Goal: Task Accomplishment & Management: Complete application form

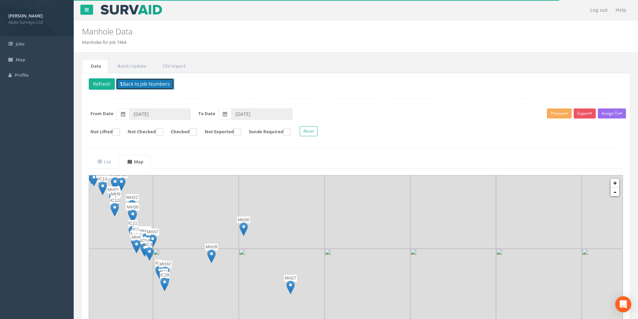
click at [126, 87] on button "Back to Job Numbers" at bounding box center [145, 83] width 58 height 11
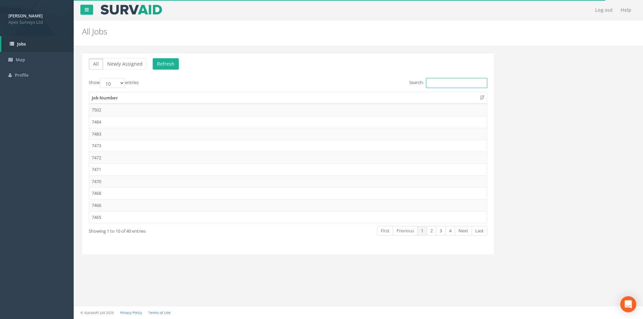
click at [466, 81] on input "Search:" at bounding box center [456, 83] width 61 height 10
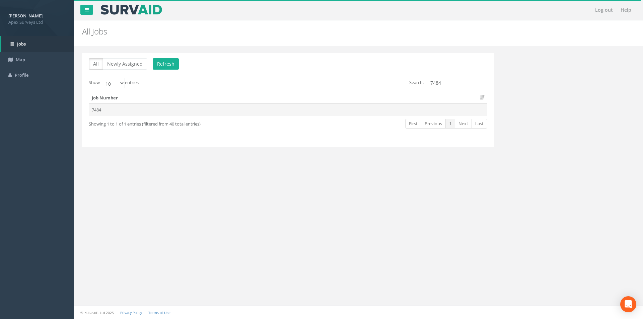
type input "7484"
click at [311, 106] on td "7484" at bounding box center [288, 110] width 398 height 12
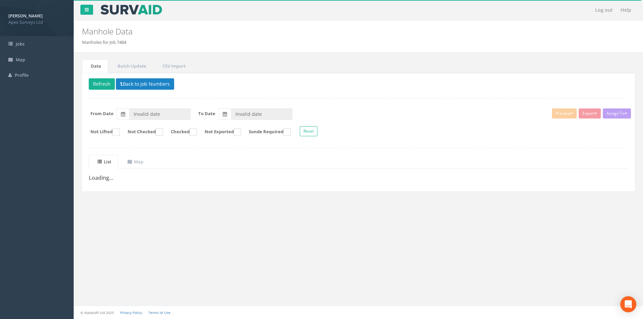
type input "[DATE]"
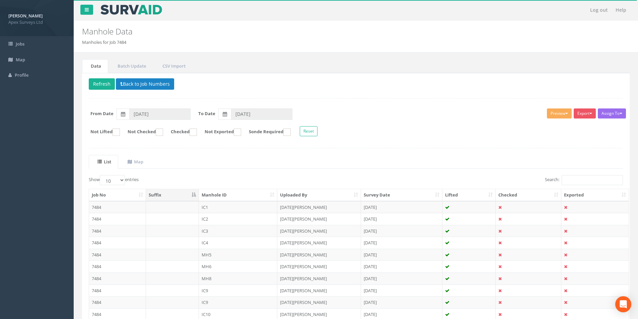
scroll to position [54, 0]
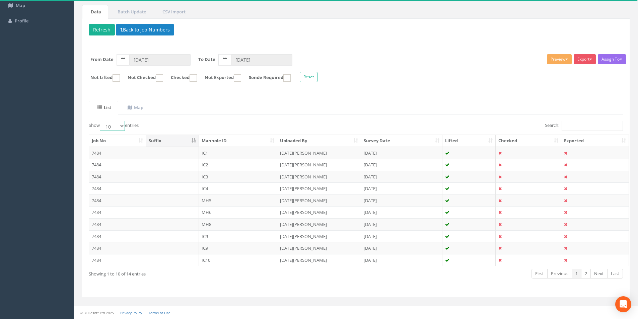
click at [124, 127] on select "10 25 50 100" at bounding box center [112, 126] width 25 height 10
select select "25"
click at [101, 121] on select "10 25 50 100" at bounding box center [112, 126] width 25 height 10
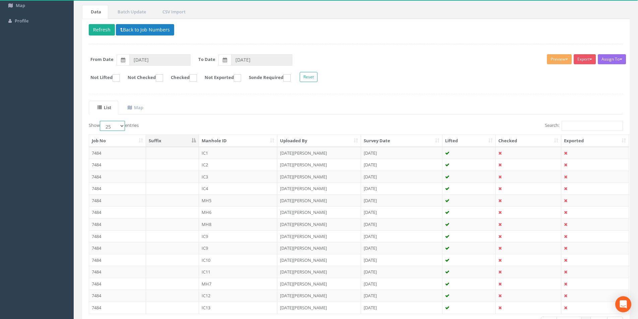
scroll to position [102, 0]
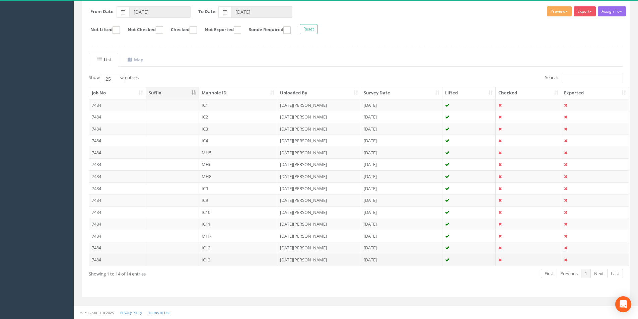
click at [217, 260] on td "IC13" at bounding box center [238, 260] width 79 height 12
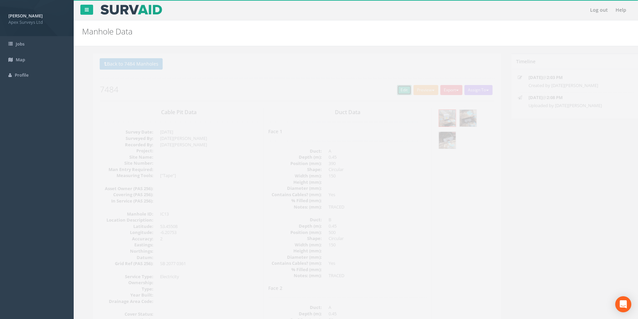
click at [394, 87] on link "Edit" at bounding box center [393, 90] width 14 height 10
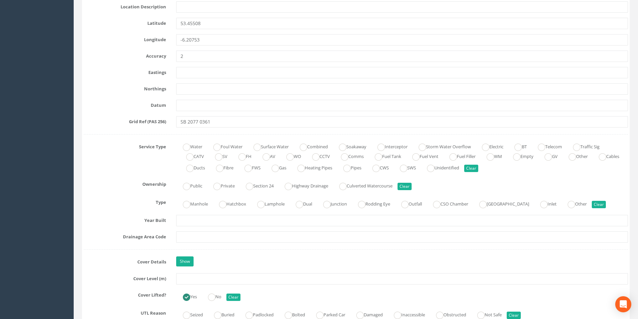
scroll to position [369, 0]
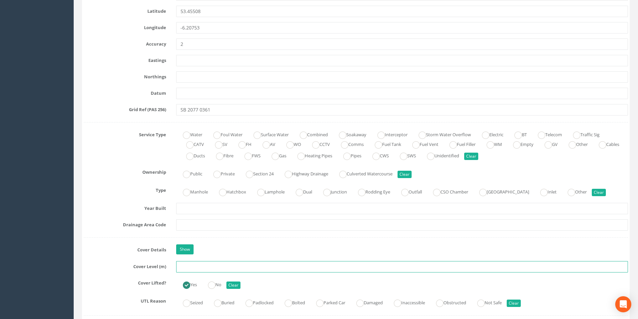
click at [196, 268] on input "text" at bounding box center [402, 266] width 452 height 11
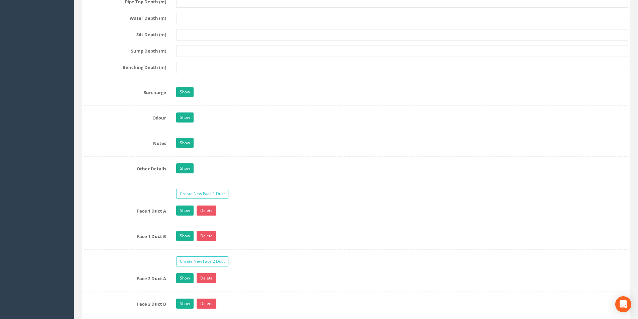
scroll to position [1039, 0]
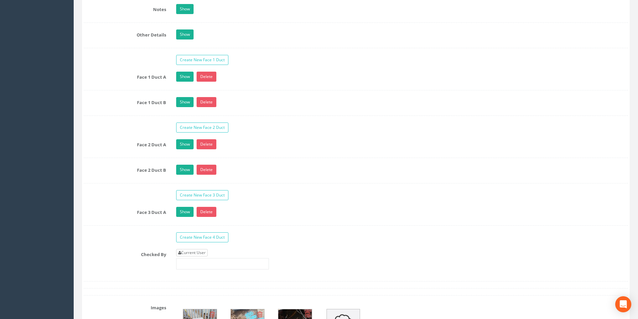
type input "20.56"
click at [206, 251] on link "Current User" at bounding box center [191, 252] width 31 height 7
type input "[PERSON_NAME]"
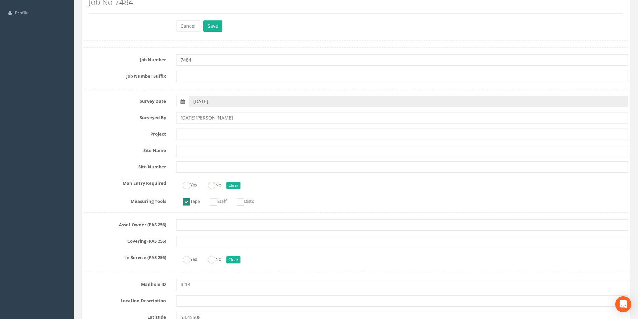
scroll to position [0, 0]
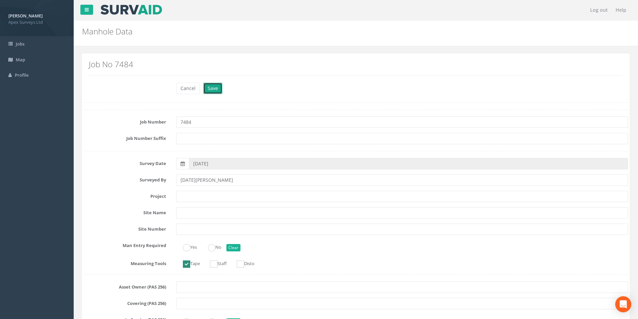
click at [213, 90] on button "Save" at bounding box center [212, 88] width 19 height 11
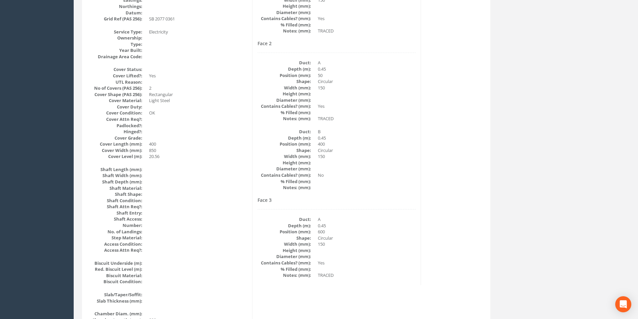
scroll to position [77, 0]
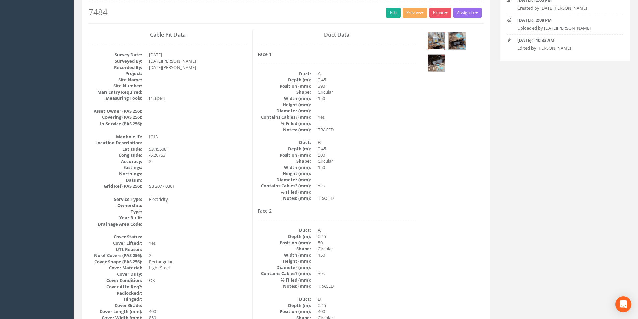
click at [443, 44] on img at bounding box center [436, 41] width 17 height 17
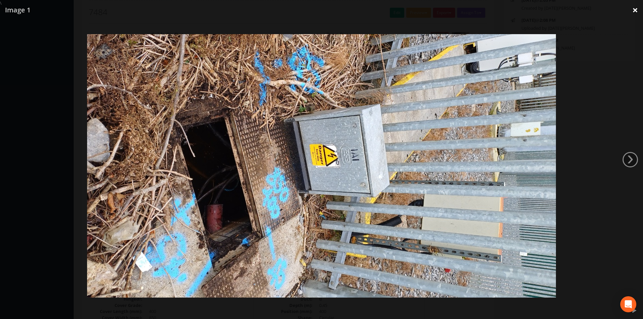
click at [633, 10] on link "×" at bounding box center [636, 10] width 16 height 20
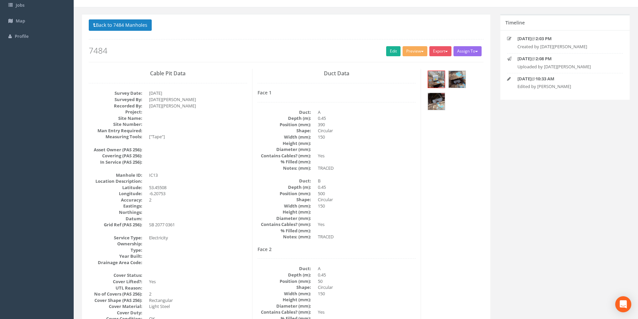
scroll to position [0, 0]
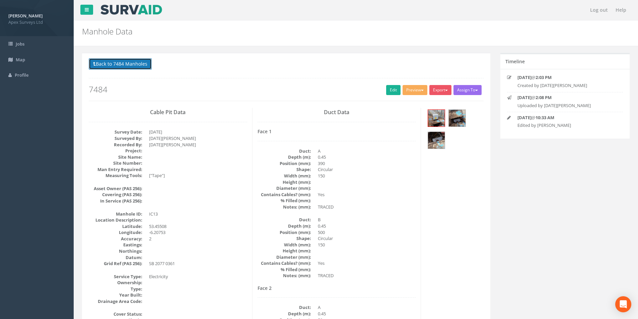
click at [111, 66] on button "Back to 7484 Manholes" at bounding box center [120, 63] width 63 height 11
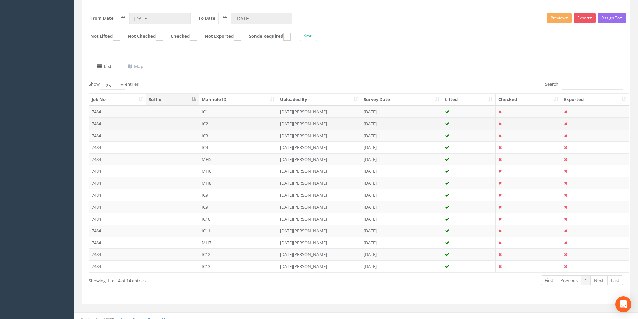
scroll to position [102, 0]
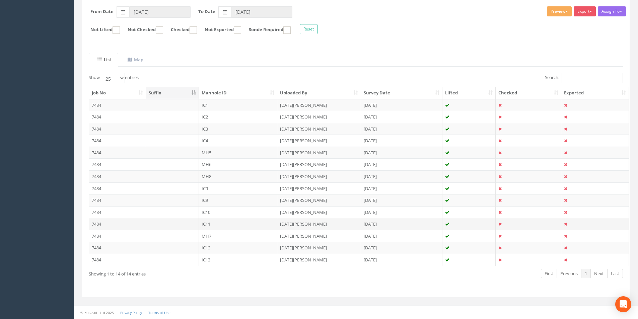
click at [179, 226] on td at bounding box center [172, 224] width 53 height 12
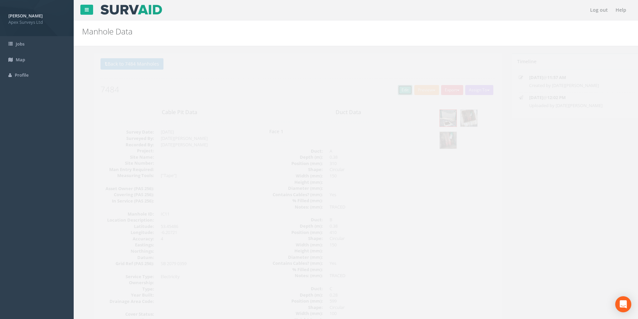
click at [393, 86] on link "Edit" at bounding box center [393, 90] width 14 height 10
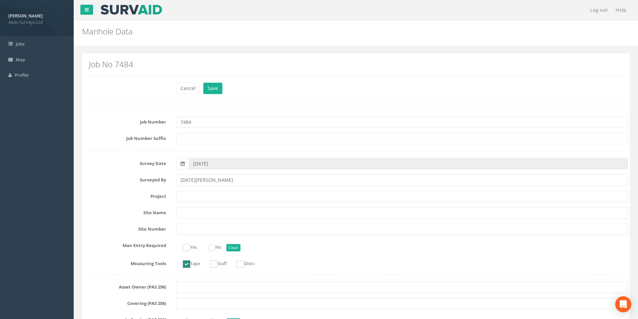
scroll to position [402, 0]
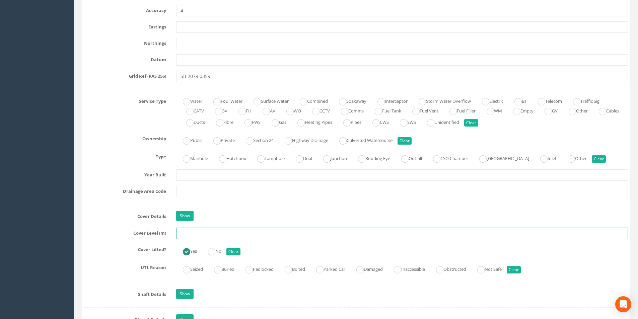
click at [204, 233] on input "text" at bounding box center [402, 233] width 452 height 11
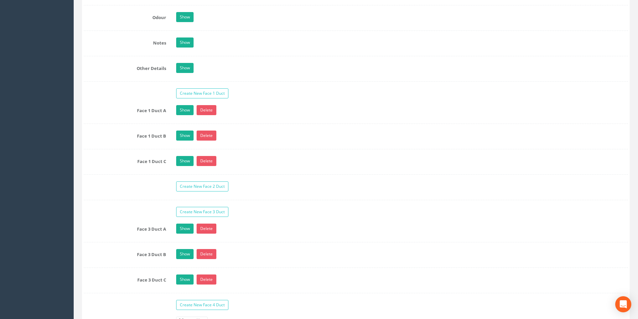
scroll to position [1072, 0]
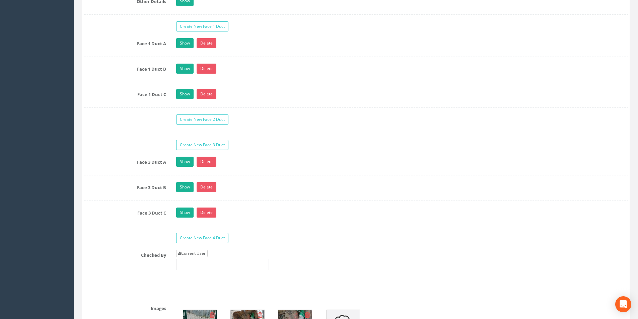
type input "20.41"
click at [201, 254] on link "Current User" at bounding box center [191, 253] width 31 height 7
type input "[PERSON_NAME]"
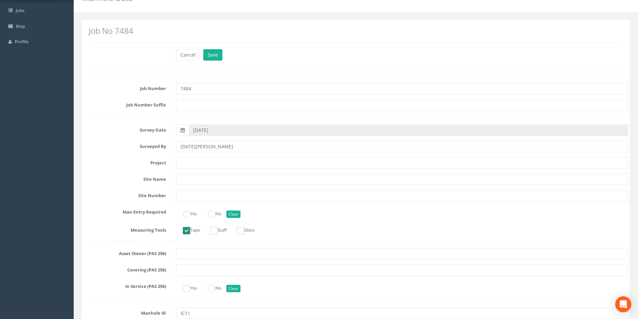
scroll to position [0, 0]
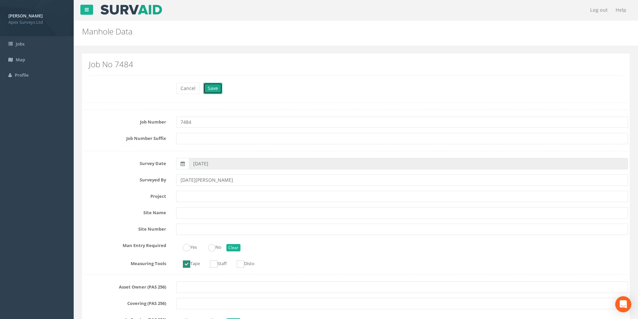
click at [211, 90] on button "Save" at bounding box center [212, 88] width 19 height 11
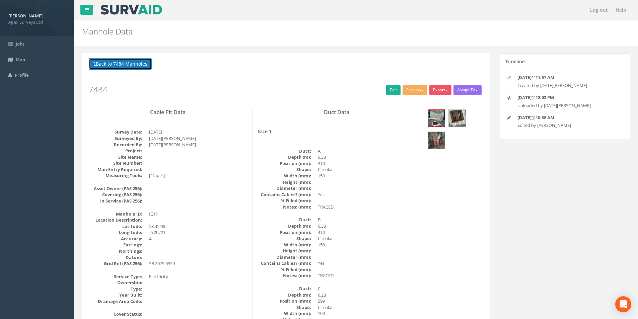
drag, startPoint x: 108, startPoint y: 63, endPoint x: 126, endPoint y: 74, distance: 21.0
click at [108, 63] on button "Back to 7484 Manholes" at bounding box center [120, 63] width 63 height 11
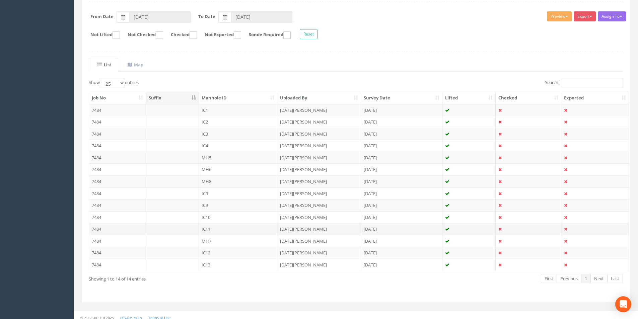
scroll to position [102, 0]
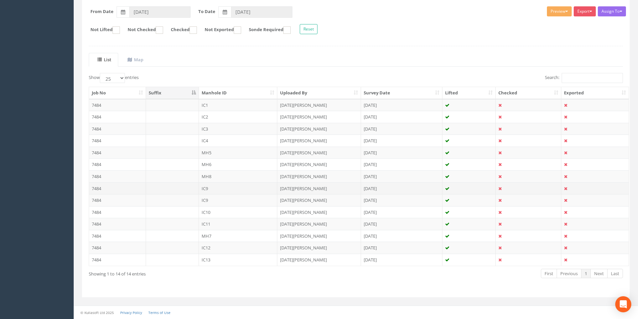
click at [216, 187] on td "IC9" at bounding box center [238, 189] width 79 height 12
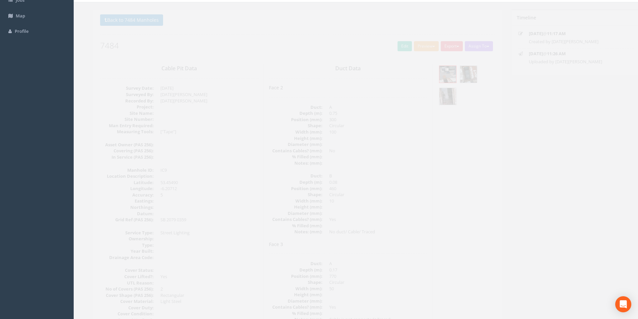
scroll to position [0, 0]
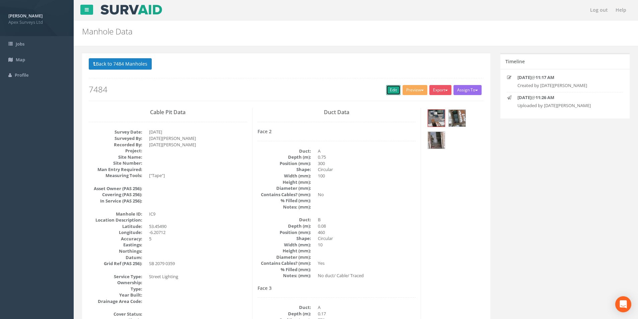
click at [389, 92] on link "Edit" at bounding box center [393, 90] width 14 height 10
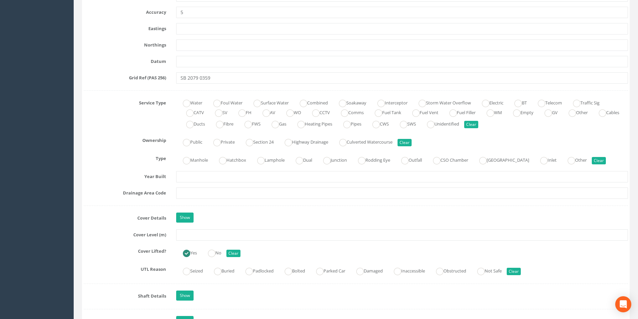
scroll to position [402, 0]
click at [205, 234] on input "text" at bounding box center [402, 233] width 452 height 11
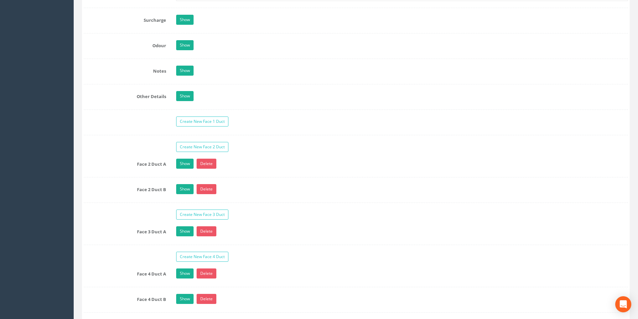
scroll to position [1106, 0]
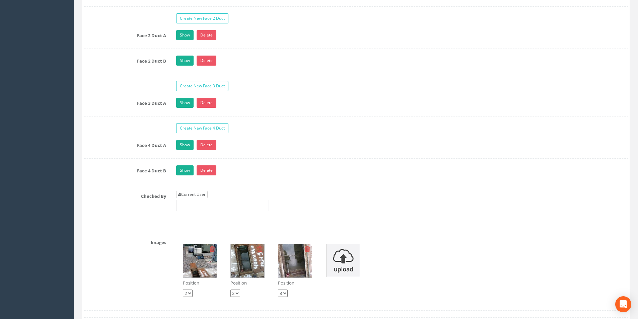
type input "20.26"
click at [198, 197] on link "Current User" at bounding box center [191, 194] width 31 height 7
type input "[PERSON_NAME]"
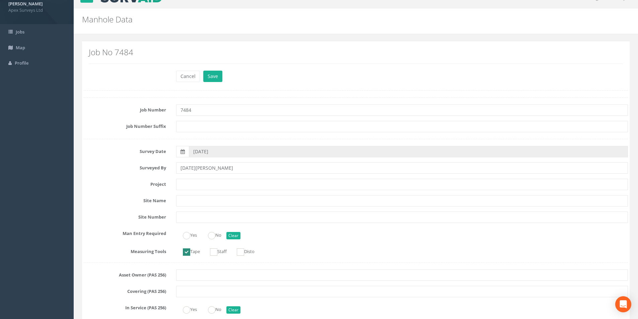
scroll to position [0, 0]
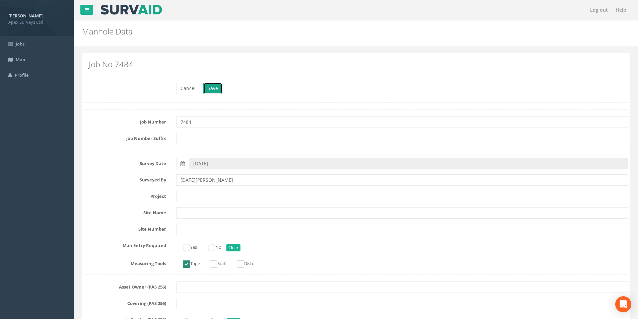
click at [204, 91] on button "Save" at bounding box center [212, 88] width 19 height 11
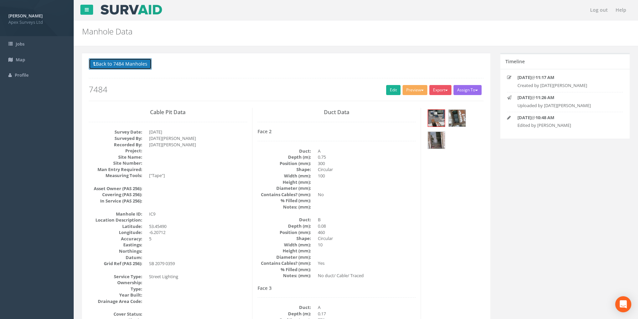
click at [130, 66] on button "Back to 7484 Manholes" at bounding box center [120, 63] width 63 height 11
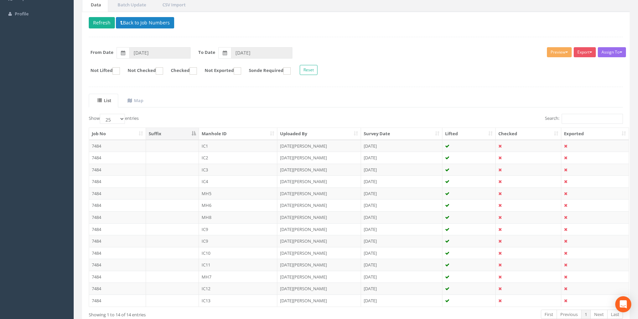
scroll to position [67, 0]
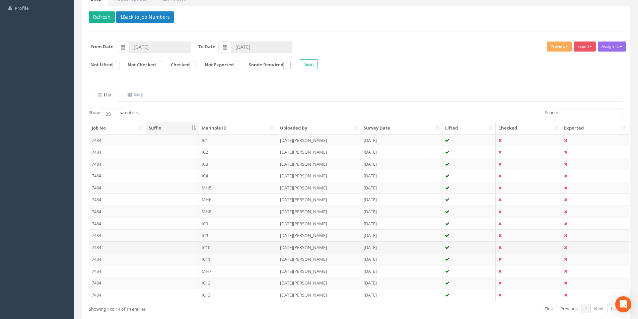
click at [212, 248] on td "IC10" at bounding box center [238, 248] width 79 height 12
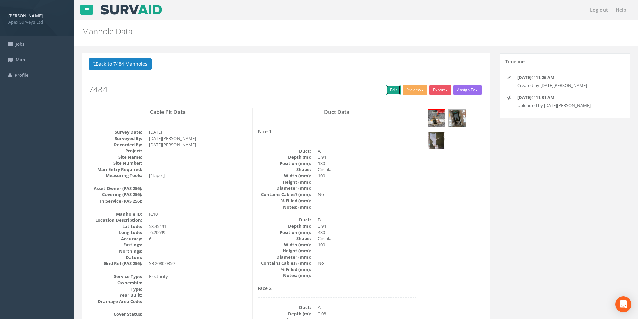
click at [386, 91] on link "Edit" at bounding box center [393, 90] width 14 height 10
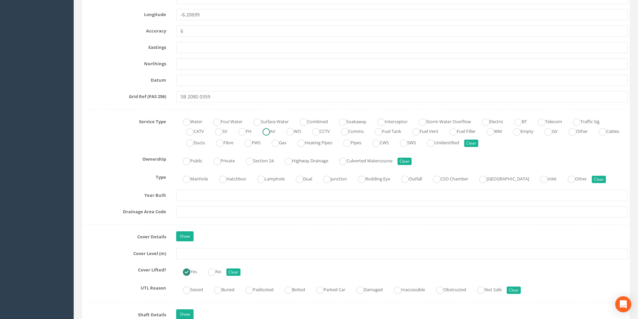
scroll to position [402, 0]
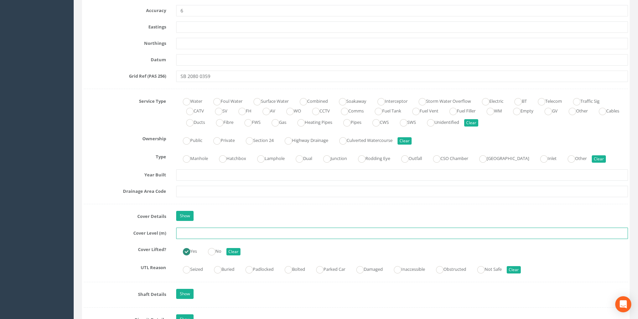
click at [217, 236] on input "text" at bounding box center [402, 233] width 452 height 11
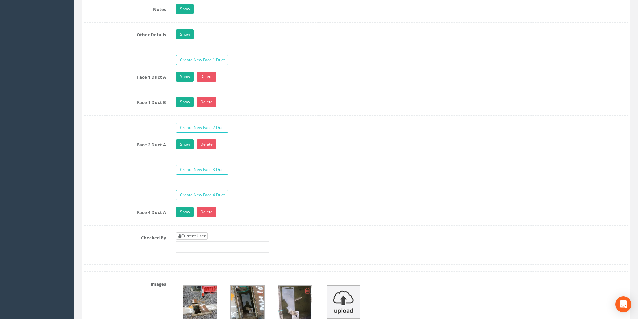
type input "20.27"
click at [198, 233] on link "Current User" at bounding box center [191, 236] width 31 height 7
type input "[PERSON_NAME]"
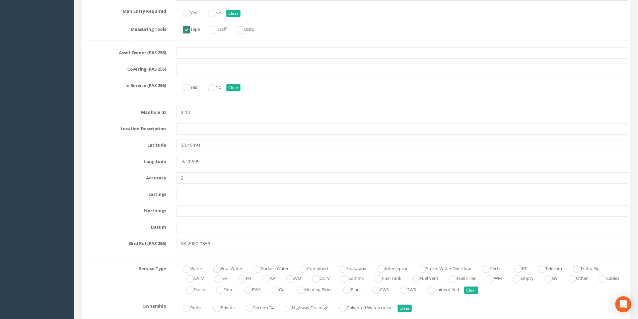
scroll to position [34, 0]
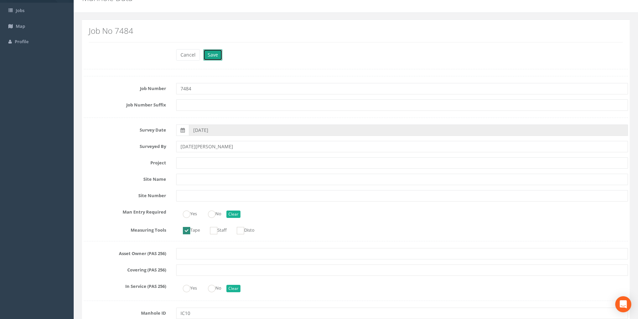
click at [210, 53] on button "Save" at bounding box center [212, 54] width 19 height 11
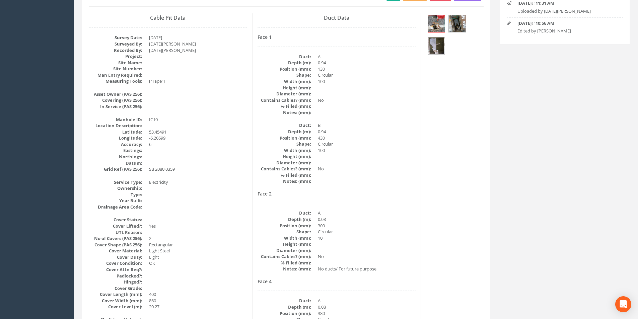
scroll to position [0, 0]
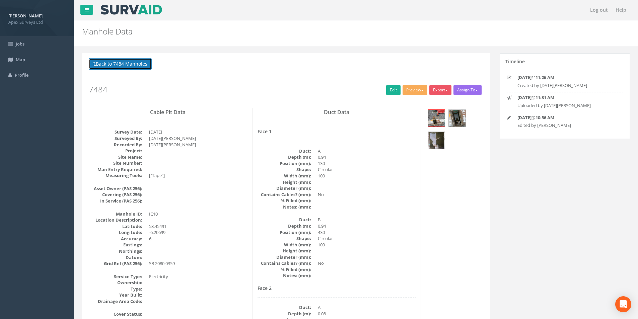
click at [133, 67] on button "Back to 7484 Manholes" at bounding box center [120, 63] width 63 height 11
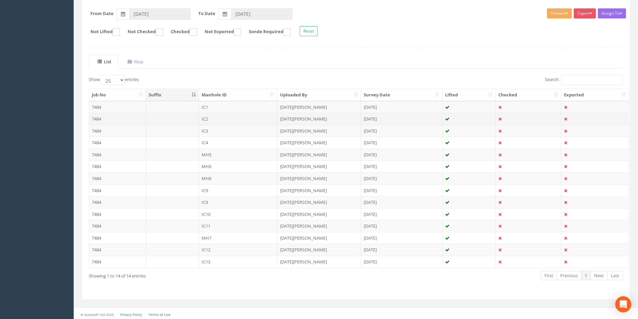
scroll to position [101, 0]
click at [228, 179] on td "MH8" at bounding box center [238, 178] width 79 height 12
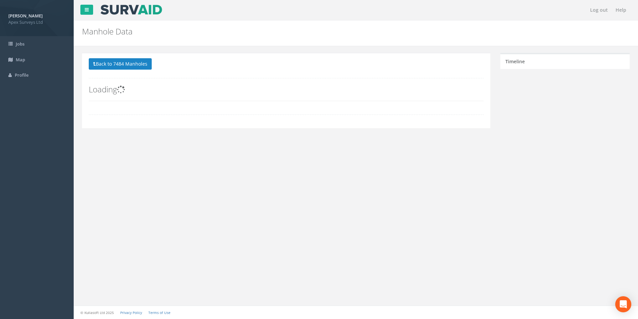
scroll to position [0, 0]
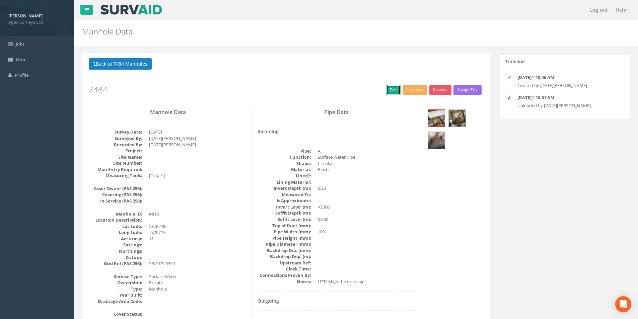
click at [386, 91] on link "Edit" at bounding box center [393, 90] width 14 height 10
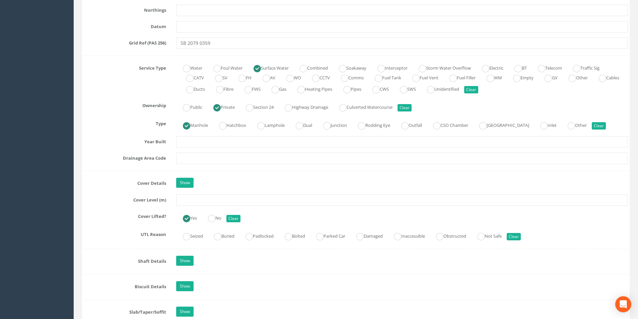
scroll to position [436, 0]
click at [211, 201] on input "text" at bounding box center [402, 199] width 452 height 11
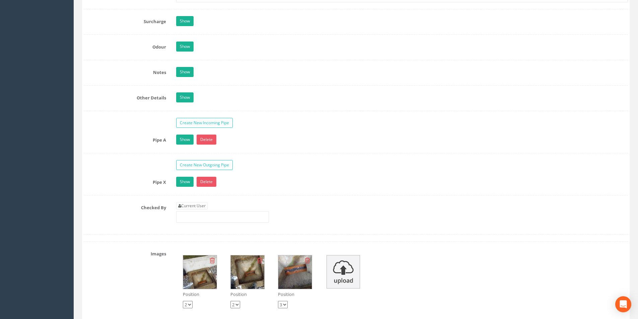
scroll to position [1039, 0]
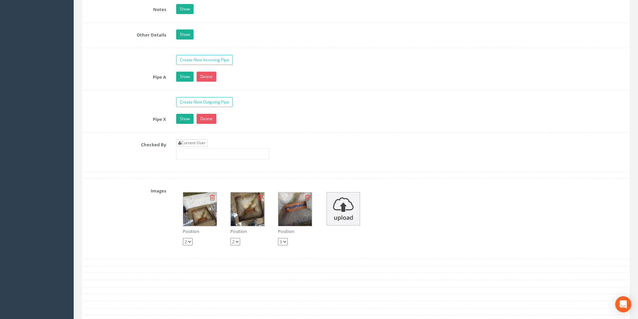
type input "20.25"
click at [202, 145] on link "Current User" at bounding box center [191, 142] width 31 height 7
type input "[PERSON_NAME]"
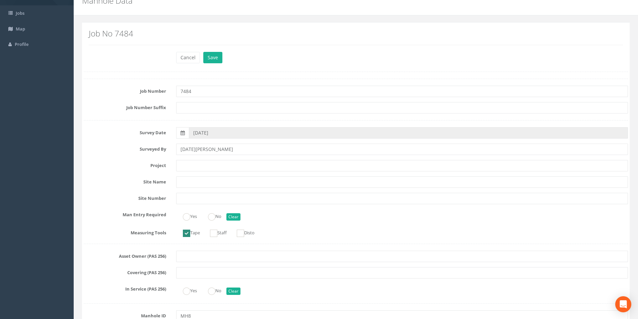
scroll to position [0, 0]
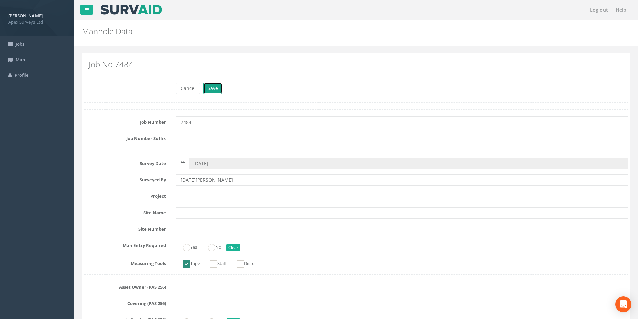
click at [220, 91] on button "Save" at bounding box center [212, 88] width 19 height 11
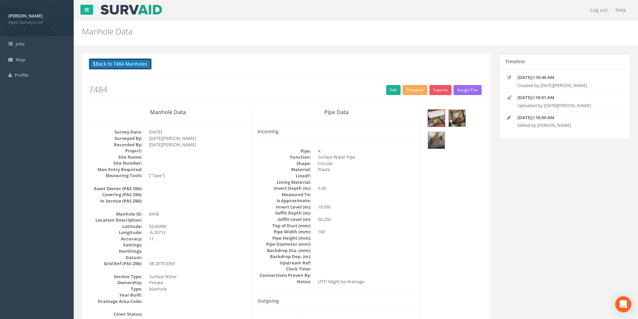
click at [122, 65] on button "Back to 7484 Manholes" at bounding box center [120, 63] width 63 height 11
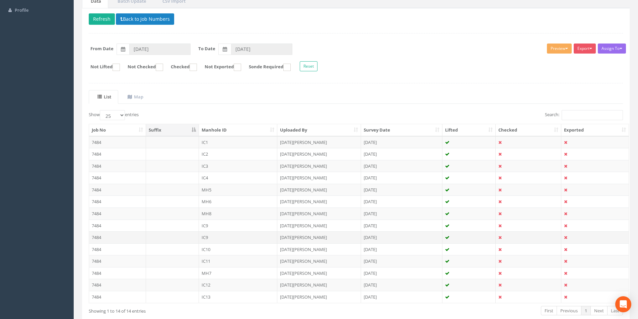
scroll to position [67, 0]
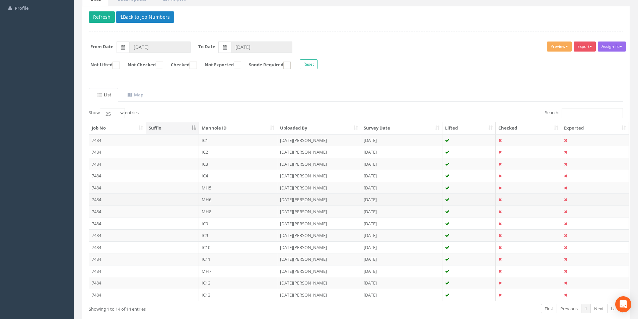
click at [211, 199] on td "MH6" at bounding box center [238, 200] width 79 height 12
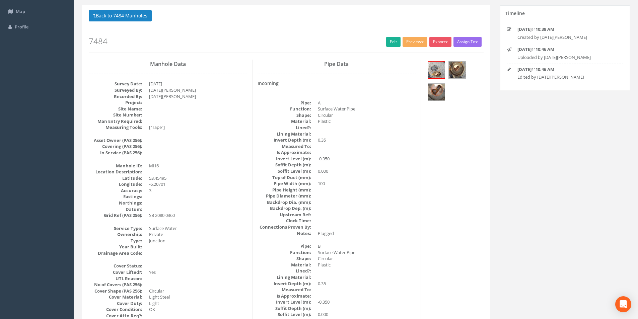
scroll to position [0, 0]
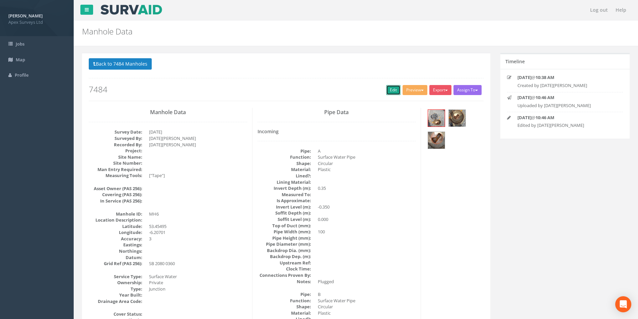
click at [391, 95] on link "Edit" at bounding box center [393, 90] width 14 height 10
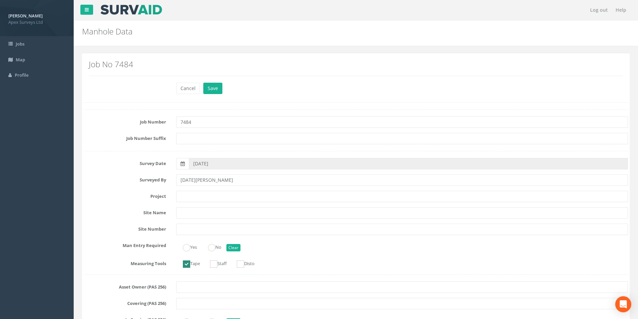
scroll to position [436, 0]
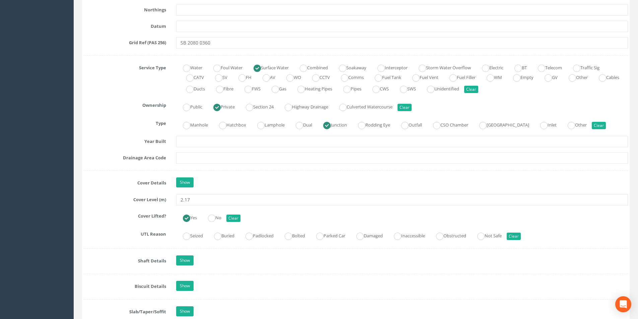
click at [183, 202] on input "2.17" at bounding box center [402, 199] width 452 height 11
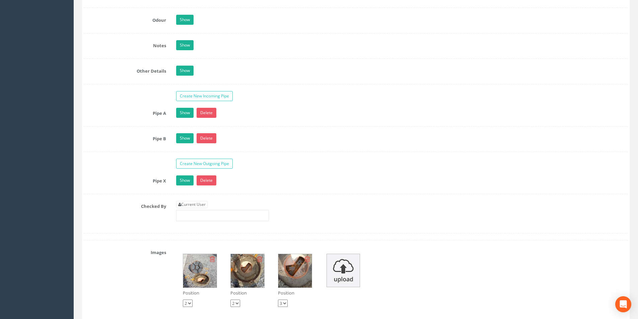
scroll to position [1005, 0]
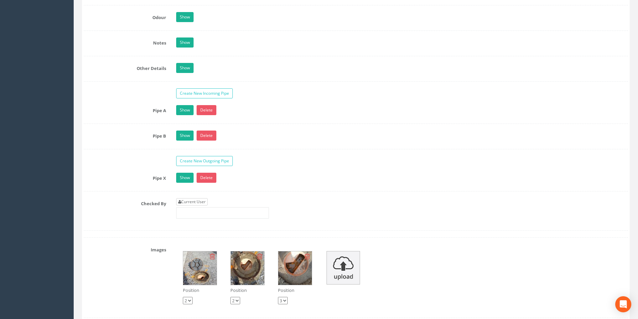
type input "20.17"
click at [205, 205] on link "Current User" at bounding box center [191, 201] width 31 height 7
type input "[PERSON_NAME]"
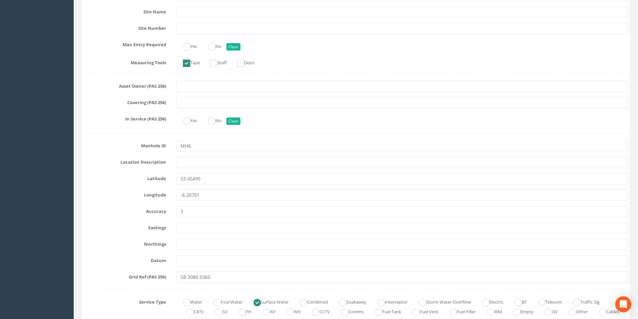
scroll to position [0, 0]
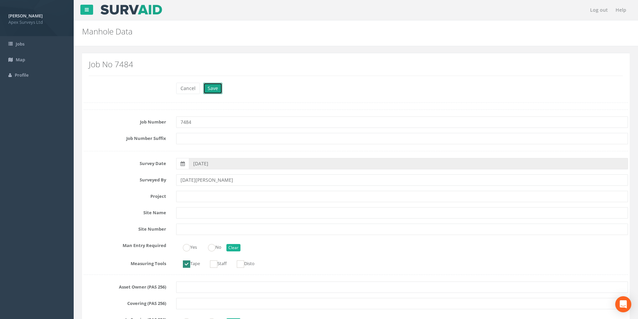
click at [212, 89] on button "Save" at bounding box center [212, 88] width 19 height 11
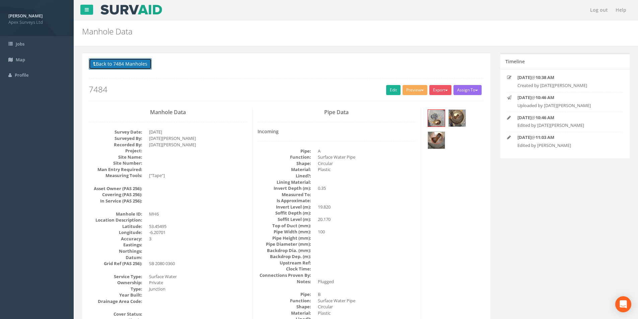
click at [144, 66] on button "Back to 7484 Manholes" at bounding box center [120, 63] width 63 height 11
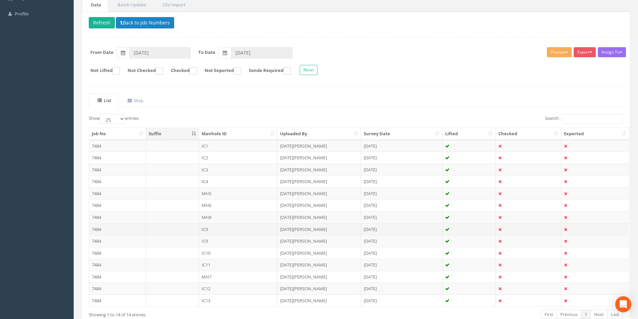
scroll to position [67, 0]
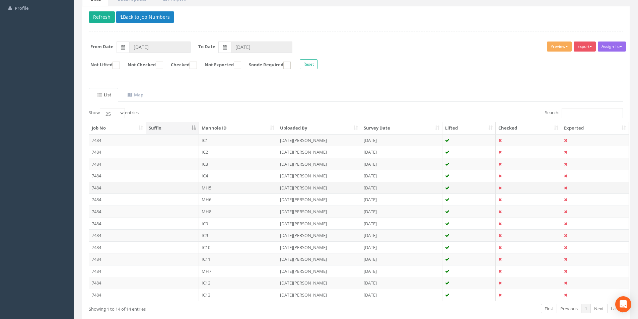
click at [214, 188] on td "MH5" at bounding box center [238, 188] width 79 height 12
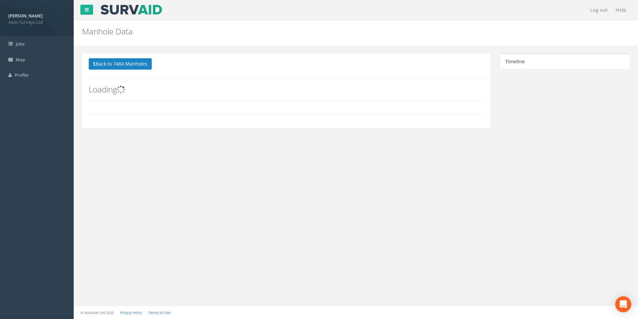
scroll to position [0, 0]
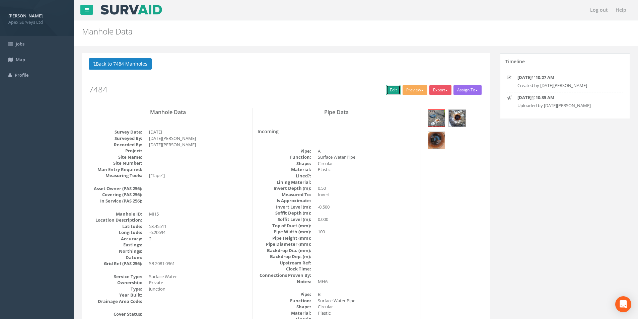
click at [393, 89] on link "Edit" at bounding box center [393, 90] width 14 height 10
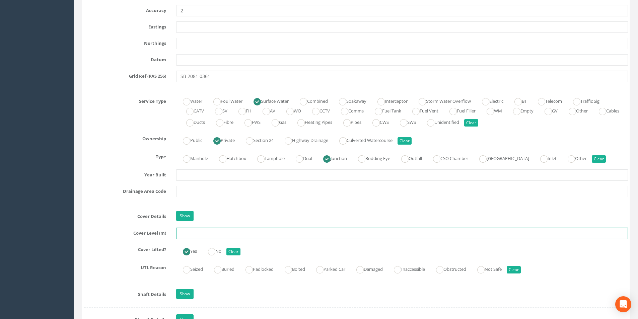
click at [192, 235] on input "text" at bounding box center [402, 233] width 452 height 11
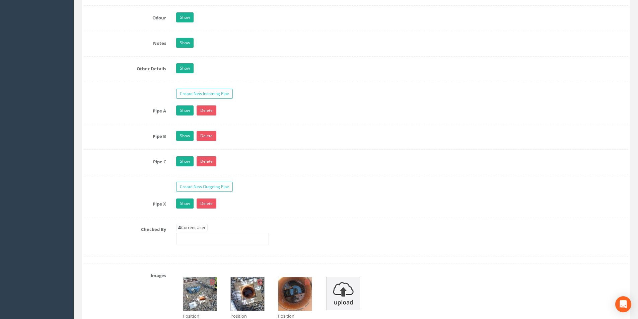
scroll to position [1005, 0]
type input "20.29"
click at [194, 230] on link "Current User" at bounding box center [191, 227] width 31 height 7
type input "[PERSON_NAME]"
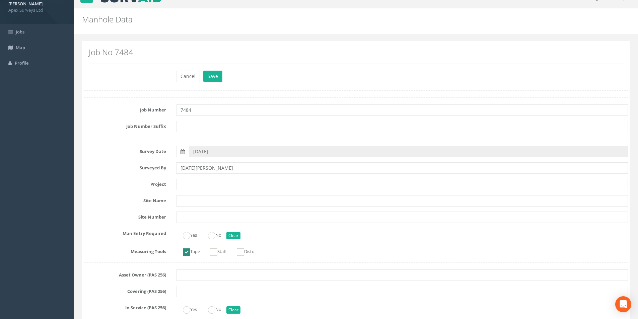
scroll to position [0, 0]
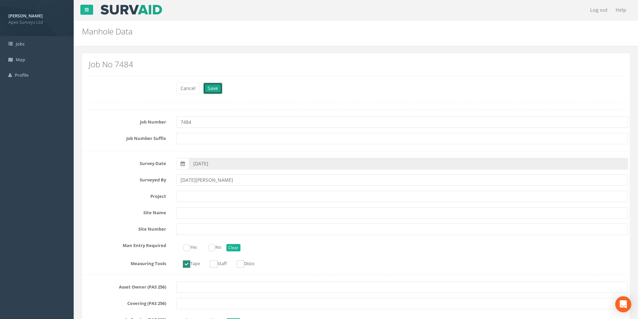
click at [212, 87] on button "Save" at bounding box center [212, 88] width 19 height 11
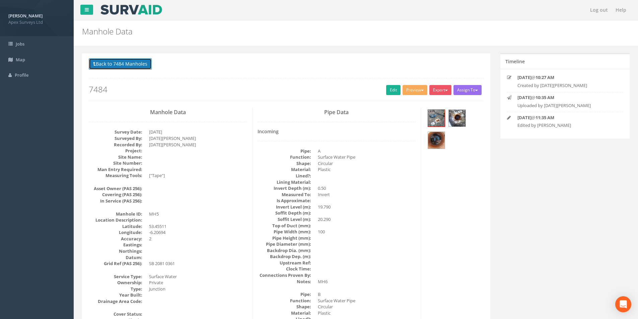
drag, startPoint x: 112, startPoint y: 64, endPoint x: 129, endPoint y: 75, distance: 20.8
click at [112, 64] on button "Back to 7484 Manholes" at bounding box center [120, 63] width 63 height 11
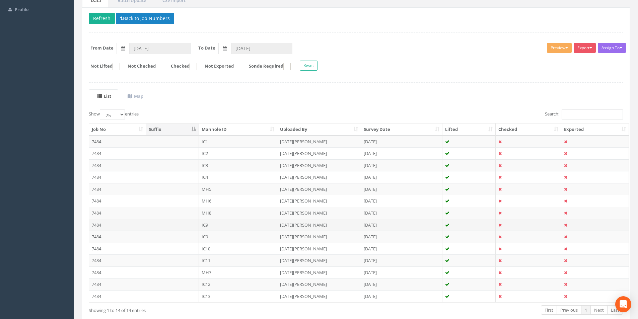
scroll to position [67, 0]
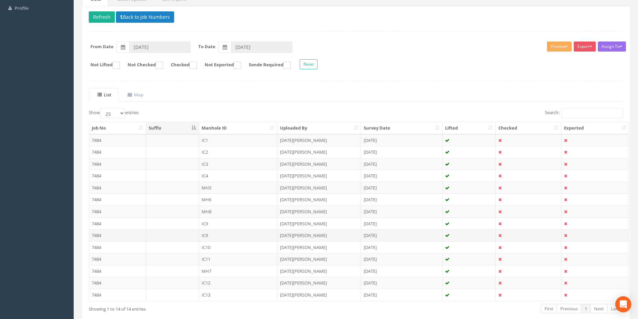
click at [216, 236] on td "IC9" at bounding box center [238, 236] width 79 height 12
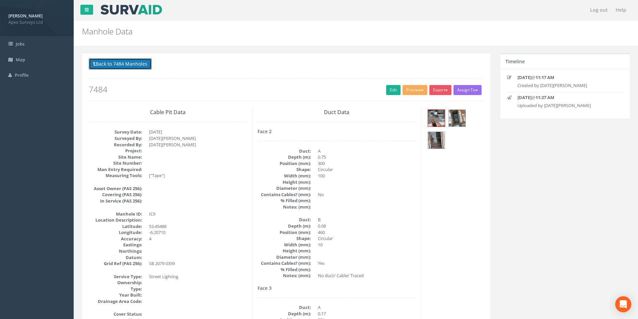
click at [117, 66] on button "Back to 7484 Manholes" at bounding box center [120, 63] width 63 height 11
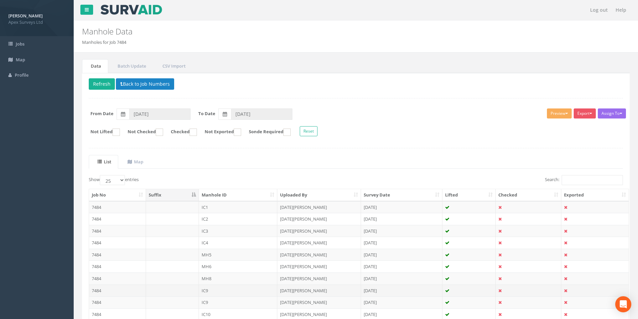
click at [215, 290] on td "IC9" at bounding box center [238, 291] width 79 height 12
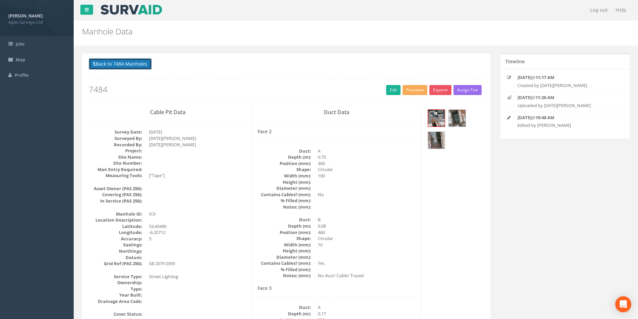
click at [116, 68] on button "Back to 7484 Manholes" at bounding box center [120, 63] width 63 height 11
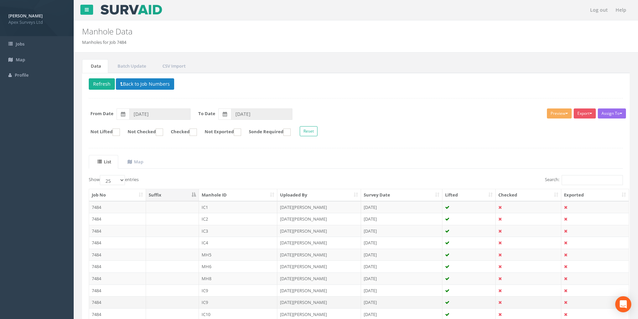
click at [214, 302] on td "IC9" at bounding box center [238, 303] width 79 height 12
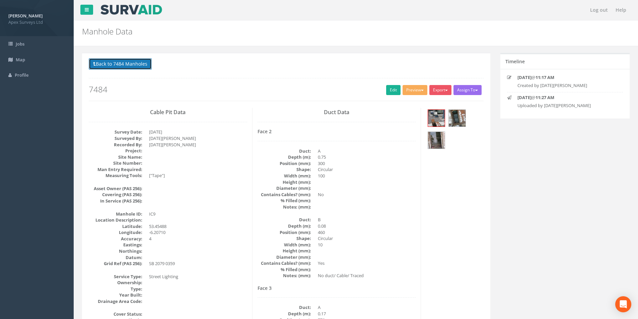
click at [102, 62] on button "Back to 7484 Manholes" at bounding box center [120, 63] width 63 height 11
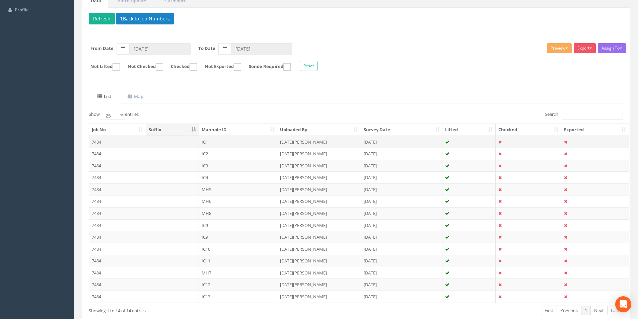
scroll to position [67, 0]
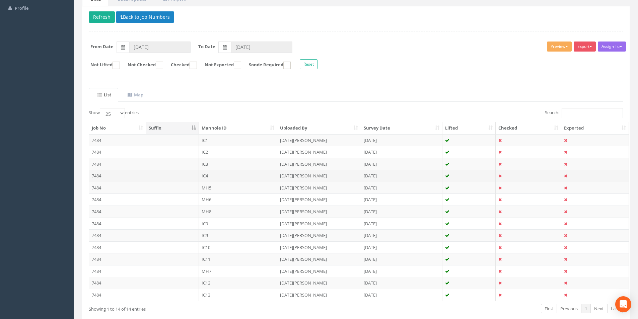
click at [229, 179] on td "IC4" at bounding box center [238, 176] width 79 height 12
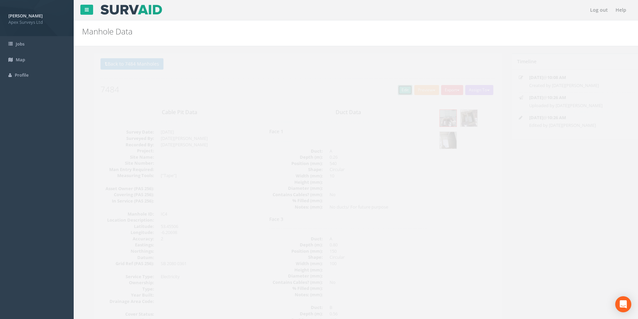
click at [386, 91] on link "Edit" at bounding box center [393, 90] width 14 height 10
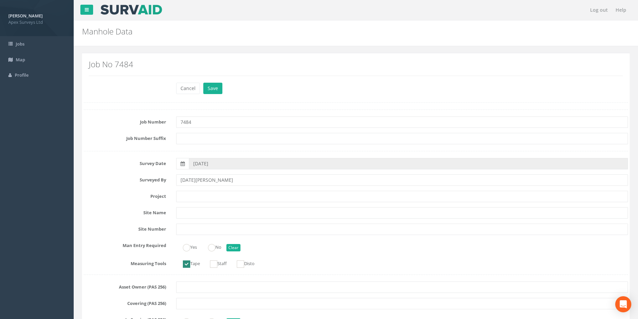
scroll to position [503, 0]
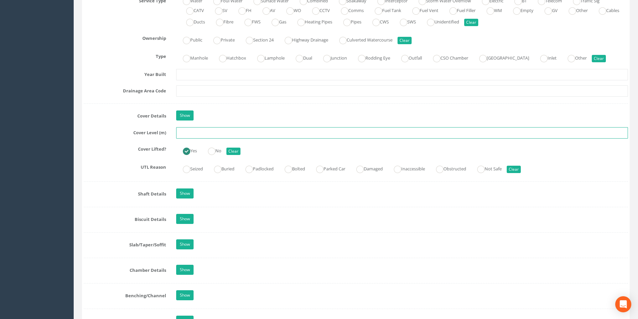
click at [182, 135] on input "text" at bounding box center [402, 132] width 452 height 11
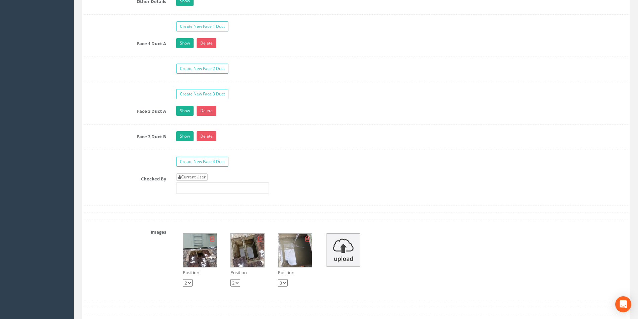
type input "20.37"
click at [193, 178] on link "Current User" at bounding box center [191, 177] width 31 height 7
type input "[PERSON_NAME]"
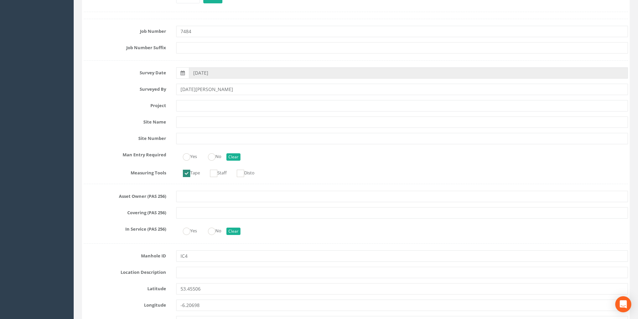
scroll to position [0, 0]
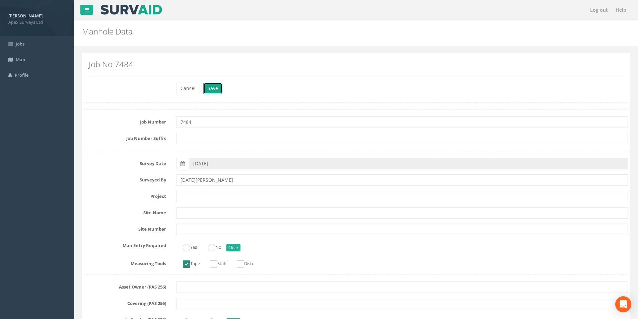
click at [205, 93] on button "Save" at bounding box center [212, 88] width 19 height 11
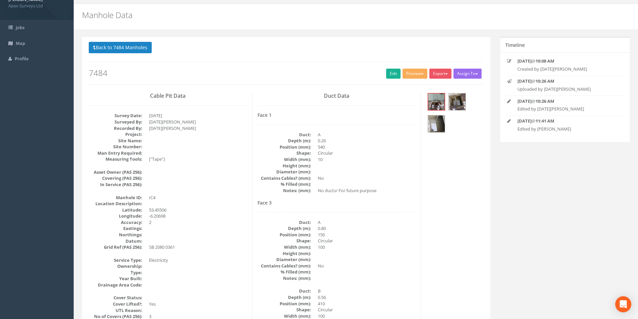
scroll to position [10, 0]
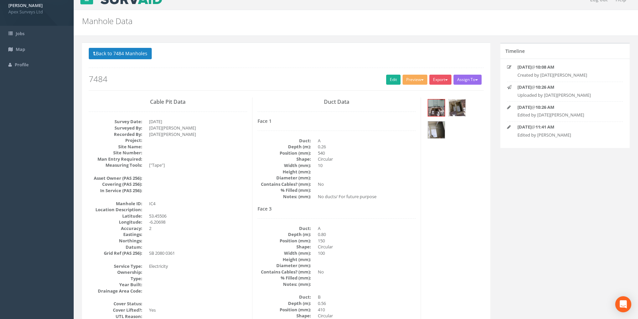
click at [462, 108] on img at bounding box center [457, 108] width 17 height 17
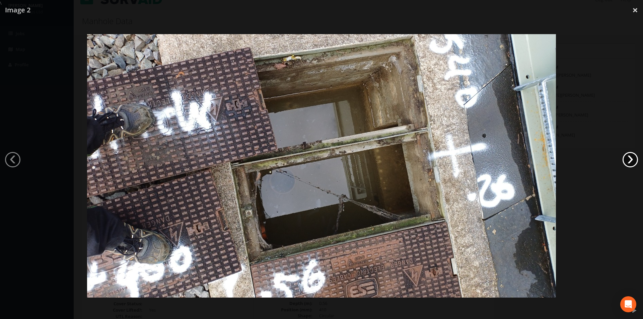
click at [629, 160] on link "›" at bounding box center [630, 159] width 15 height 15
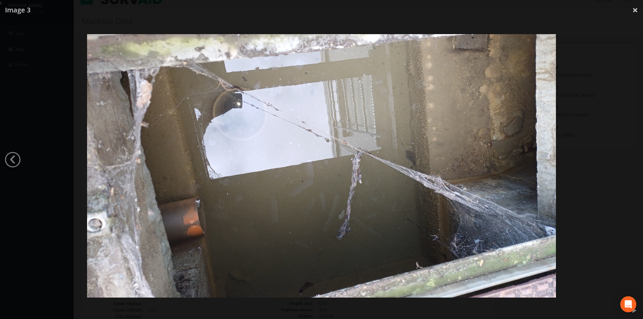
click at [629, 160] on div at bounding box center [321, 165] width 643 height 319
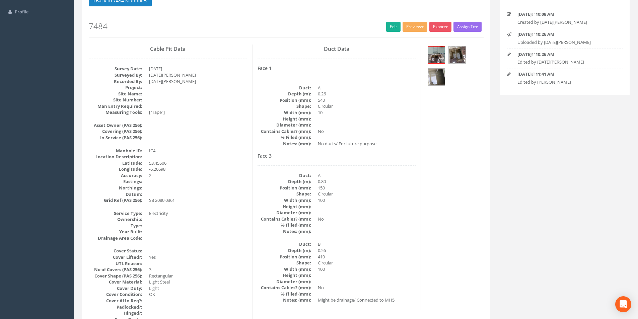
scroll to position [0, 0]
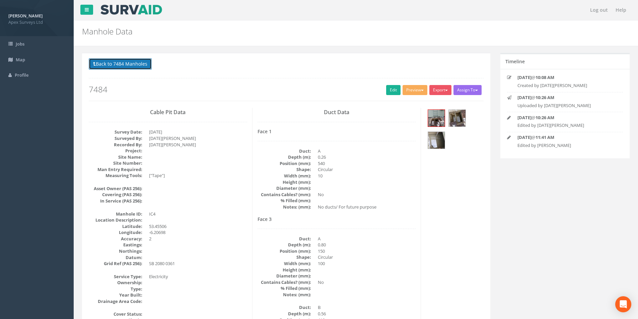
click at [98, 64] on button "Back to 7484 Manholes" at bounding box center [120, 63] width 63 height 11
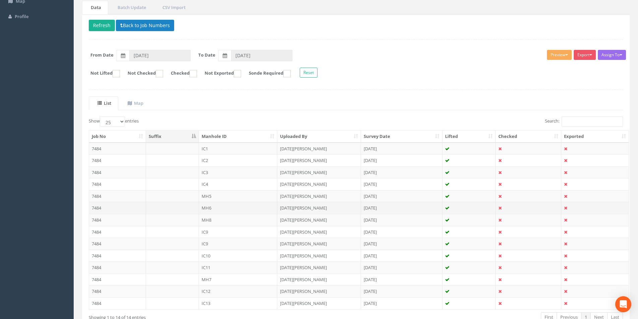
scroll to position [67, 0]
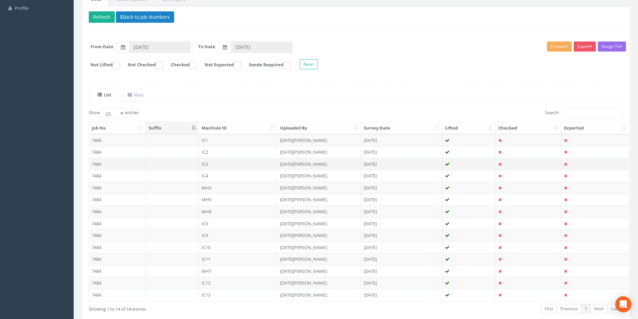
click at [244, 167] on td "IC3" at bounding box center [238, 164] width 79 height 12
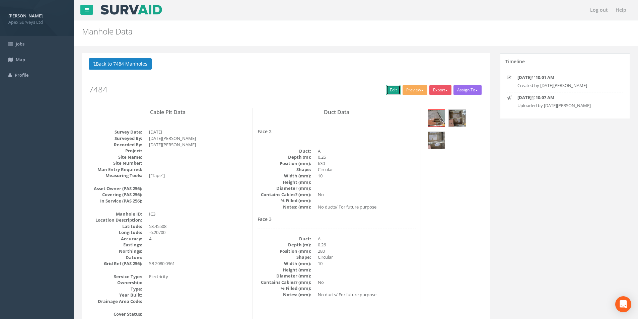
click at [394, 90] on link "Edit" at bounding box center [393, 90] width 14 height 10
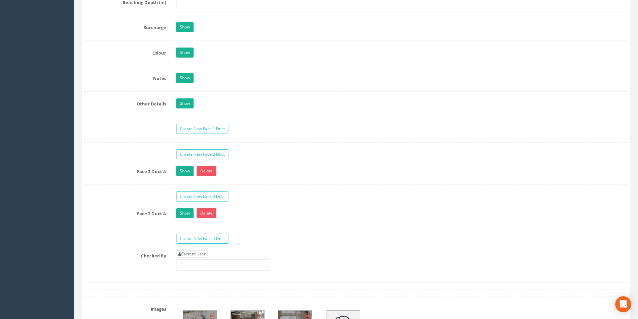
scroll to position [1039, 0]
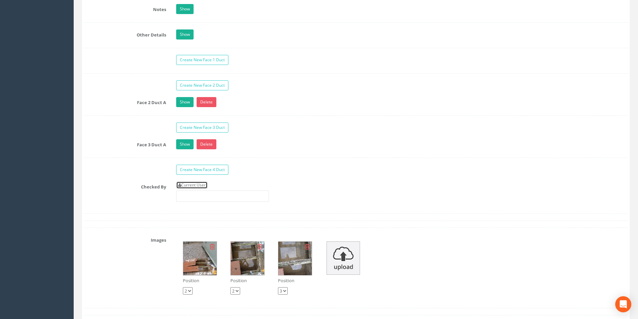
click at [192, 184] on link "Current User" at bounding box center [191, 185] width 31 height 7
type input "[PERSON_NAME]"
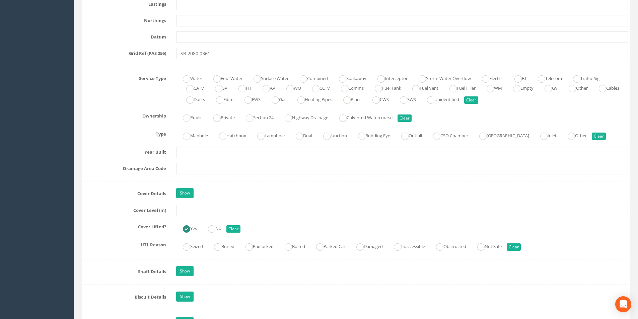
scroll to position [469, 0]
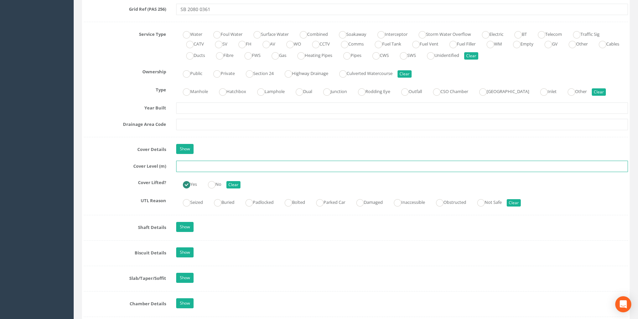
click at [232, 168] on input "text" at bounding box center [402, 166] width 452 height 11
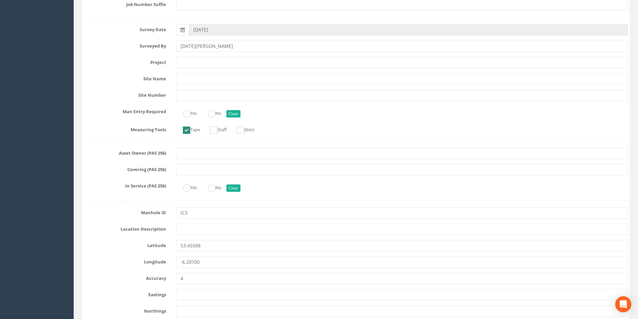
scroll to position [0, 0]
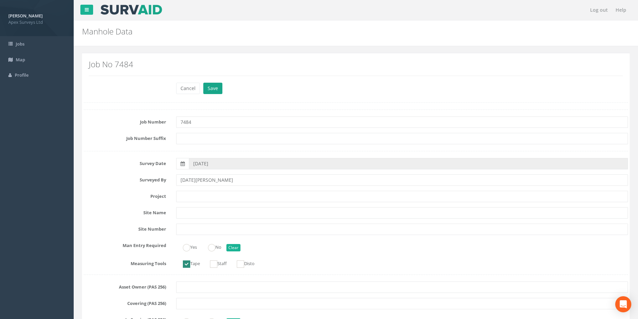
type input "20.30"
click at [214, 90] on button "Save" at bounding box center [212, 88] width 19 height 11
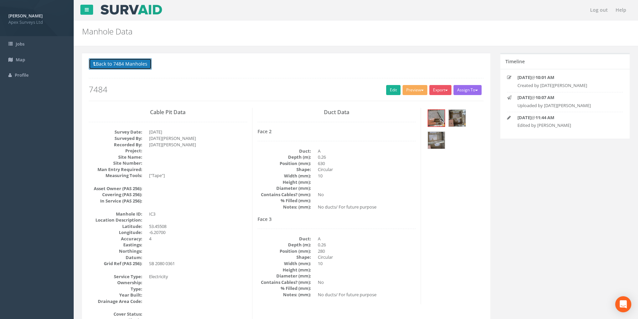
click at [103, 61] on button "Back to 7484 Manholes" at bounding box center [120, 63] width 63 height 11
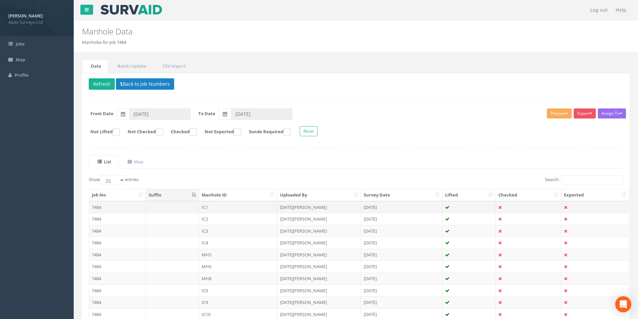
click at [229, 207] on td "IC1" at bounding box center [238, 207] width 79 height 12
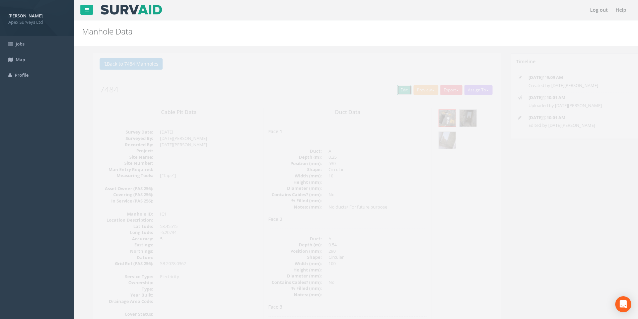
click at [388, 90] on link "Edit" at bounding box center [393, 90] width 14 height 10
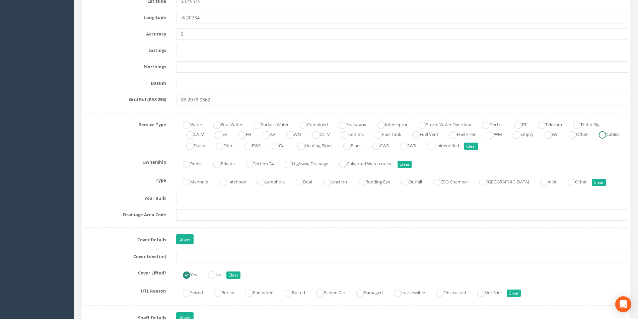
scroll to position [469, 0]
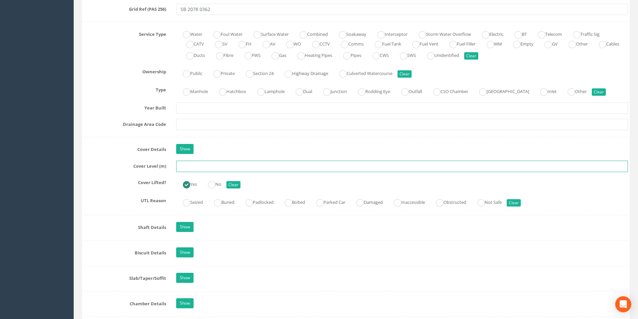
click at [207, 167] on input "text" at bounding box center [402, 166] width 452 height 11
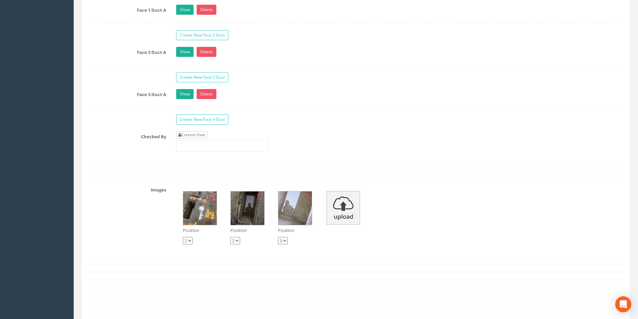
type input "20.34"
click at [205, 133] on link "Current User" at bounding box center [191, 134] width 31 height 7
type input "[PERSON_NAME]"
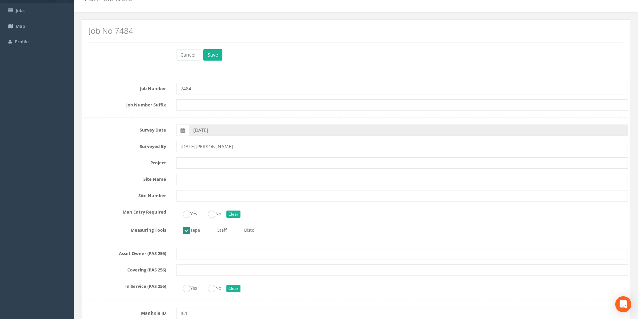
scroll to position [0, 0]
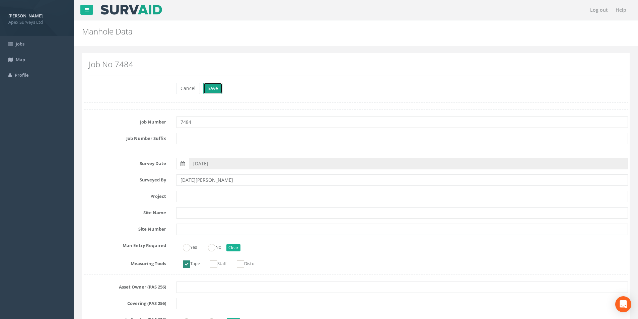
click at [214, 89] on button "Save" at bounding box center [212, 88] width 19 height 11
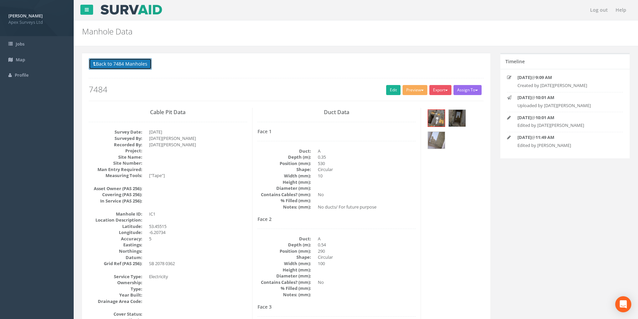
click at [112, 67] on button "Back to 7484 Manholes" at bounding box center [120, 63] width 63 height 11
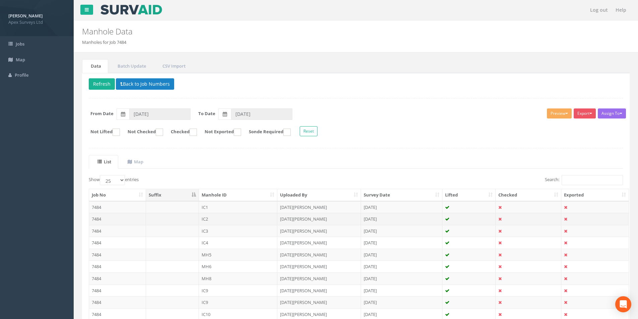
click at [216, 220] on td "IC2" at bounding box center [238, 219] width 79 height 12
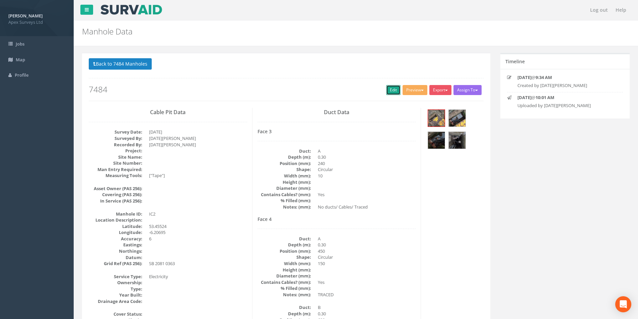
click at [386, 93] on link "Edit" at bounding box center [393, 90] width 14 height 10
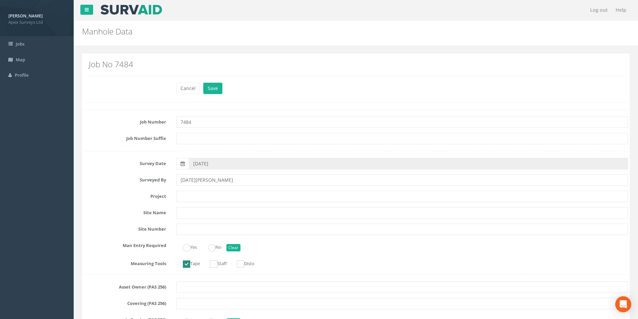
scroll to position [436, 0]
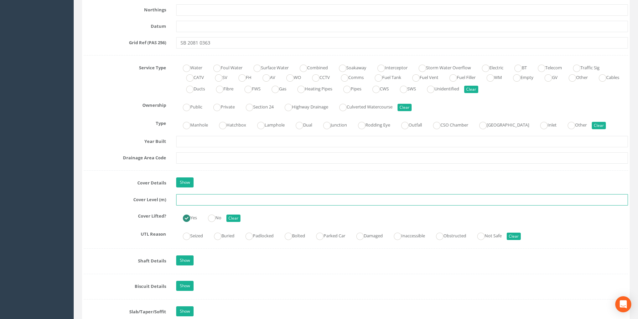
click at [218, 200] on input "text" at bounding box center [402, 199] width 452 height 11
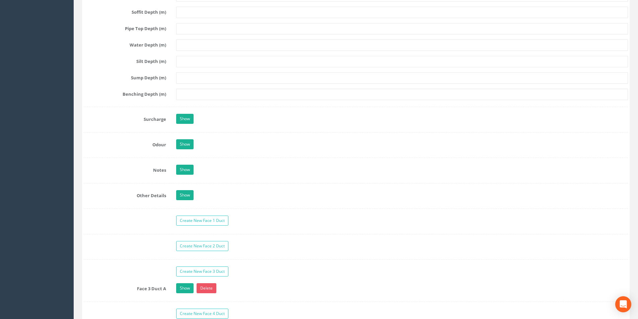
scroll to position [972, 0]
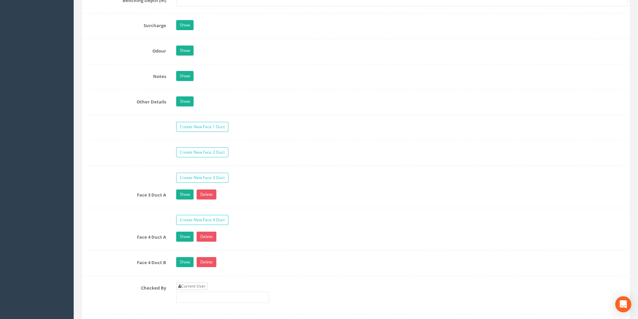
type input "20.18"
click at [196, 285] on link "Current User" at bounding box center [191, 286] width 31 height 7
type input "[PERSON_NAME]"
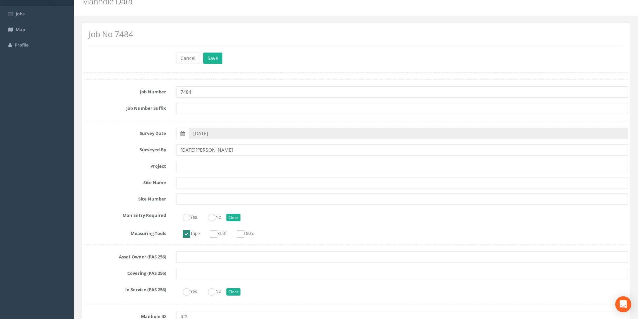
scroll to position [0, 0]
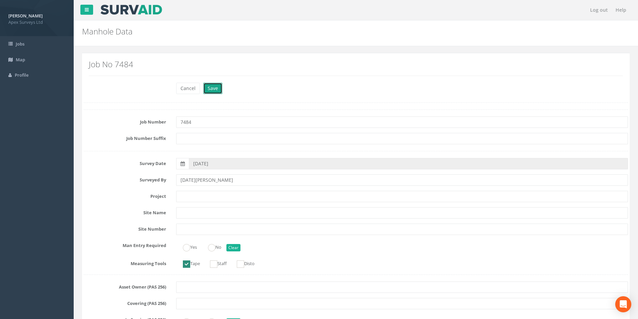
click at [219, 83] on button "Save" at bounding box center [212, 88] width 19 height 11
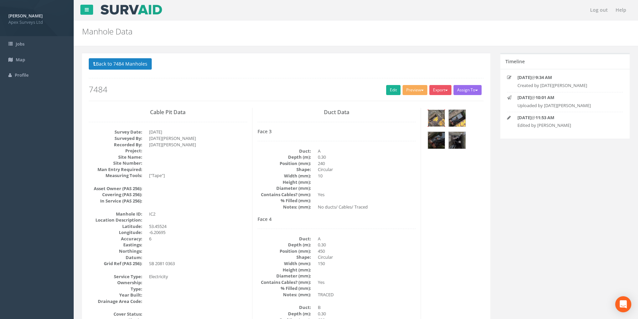
click at [438, 120] on img at bounding box center [436, 118] width 17 height 17
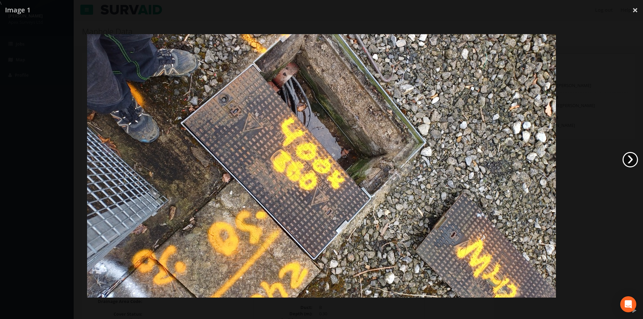
click at [628, 158] on link "›" at bounding box center [630, 159] width 15 height 15
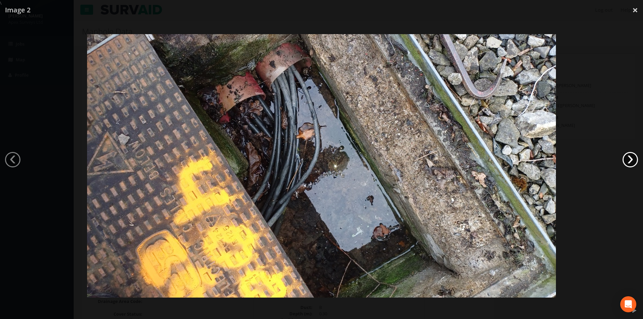
click at [628, 158] on link "›" at bounding box center [630, 159] width 15 height 15
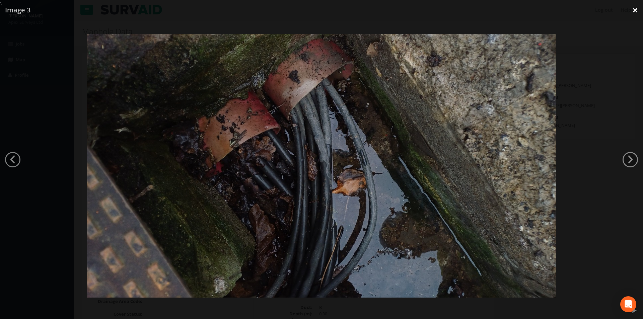
click at [638, 10] on link "×" at bounding box center [636, 10] width 16 height 20
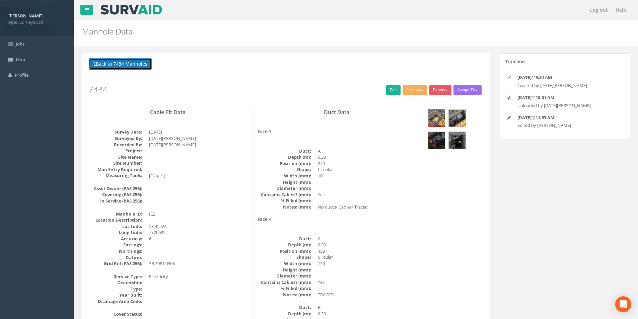
click at [103, 62] on button "Back to 7484 Manholes" at bounding box center [120, 63] width 63 height 11
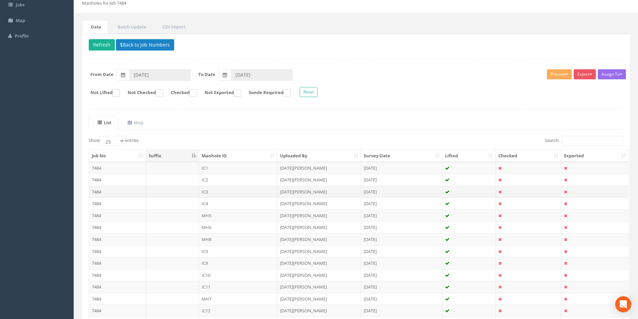
scroll to position [102, 0]
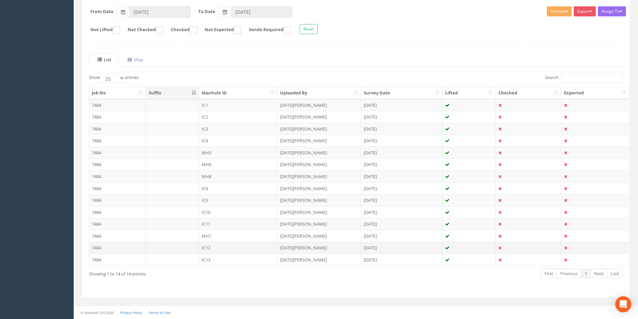
click at [217, 248] on td "IC12" at bounding box center [238, 248] width 79 height 12
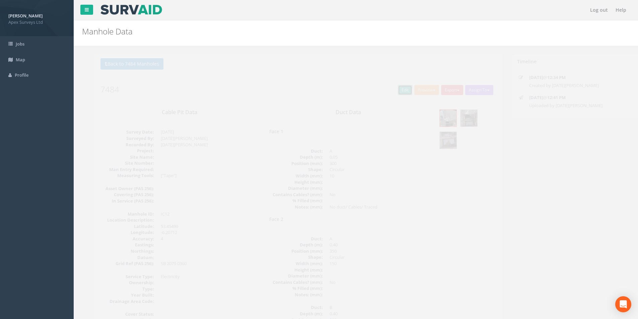
click at [386, 91] on link "Edit" at bounding box center [393, 90] width 14 height 10
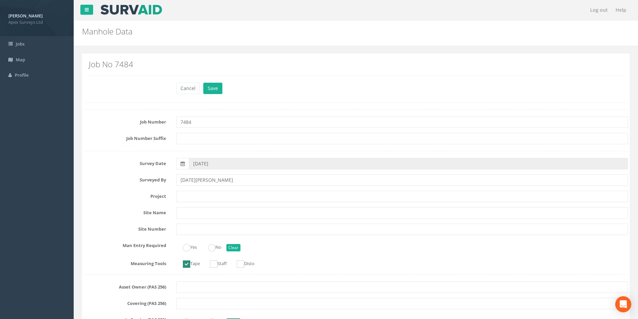
scroll to position [436, 0]
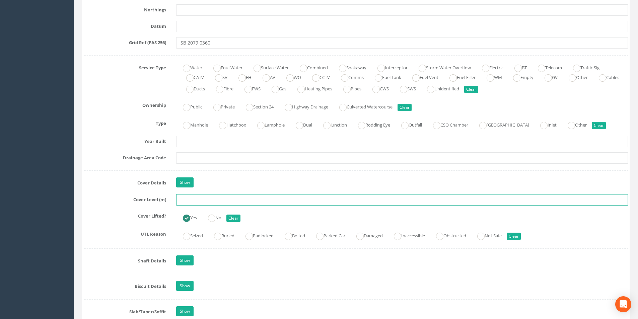
click at [207, 201] on input "text" at bounding box center [402, 199] width 452 height 11
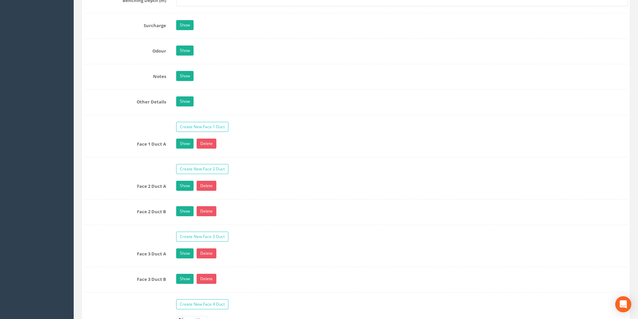
scroll to position [1072, 0]
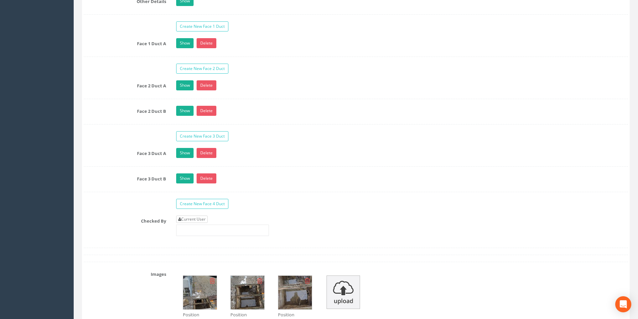
type input "20.19"
click at [199, 221] on link "Current User" at bounding box center [191, 219] width 31 height 7
type input "[PERSON_NAME]"
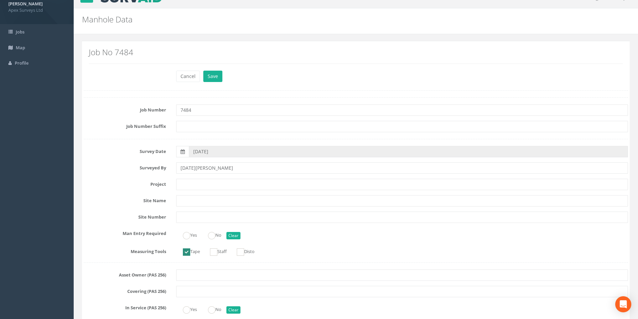
scroll to position [0, 0]
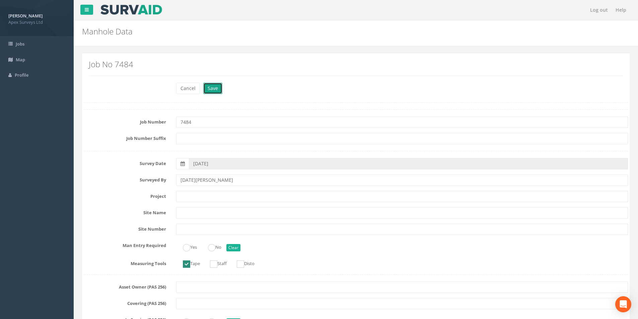
click at [215, 92] on button "Save" at bounding box center [212, 88] width 19 height 11
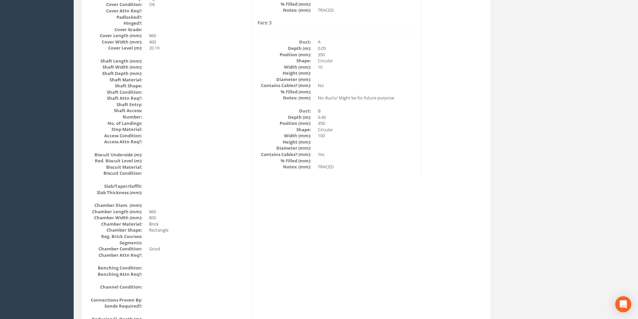
scroll to position [345, 0]
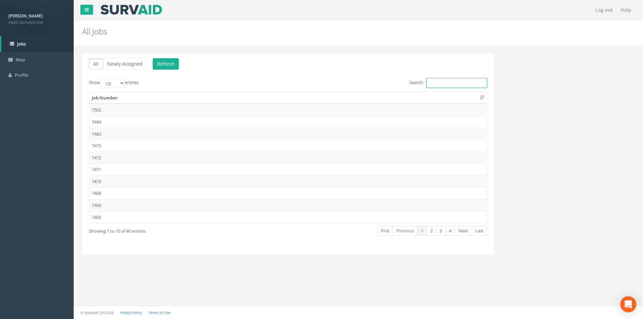
click at [441, 85] on input "Search:" at bounding box center [456, 83] width 61 height 10
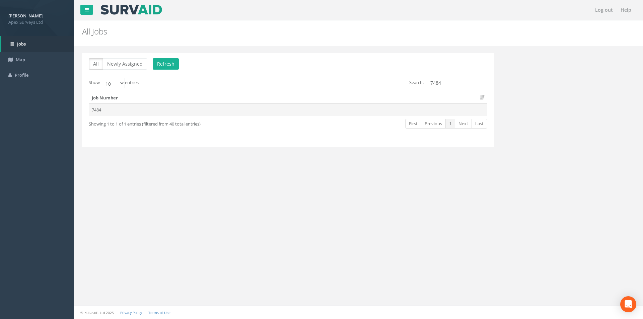
type input "7484"
click at [291, 106] on td "7484" at bounding box center [288, 110] width 398 height 12
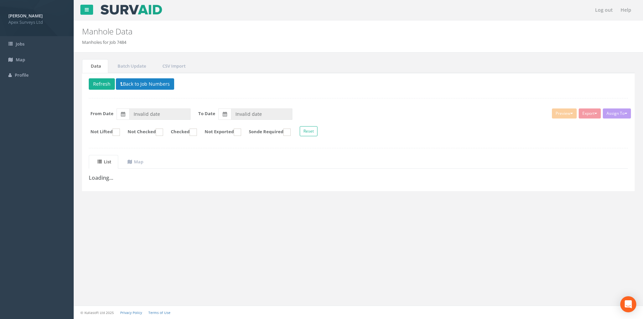
type input "[DATE]"
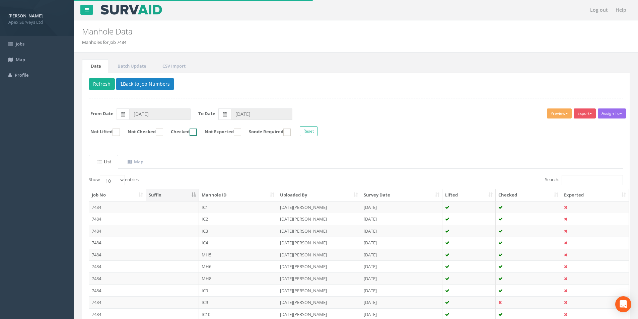
click at [197, 133] on ins at bounding box center [193, 132] width 7 height 7
click at [197, 135] on ins at bounding box center [193, 132] width 7 height 7
checkbox input "false"
click at [241, 134] on ins at bounding box center [237, 132] width 7 height 7
checkbox input "true"
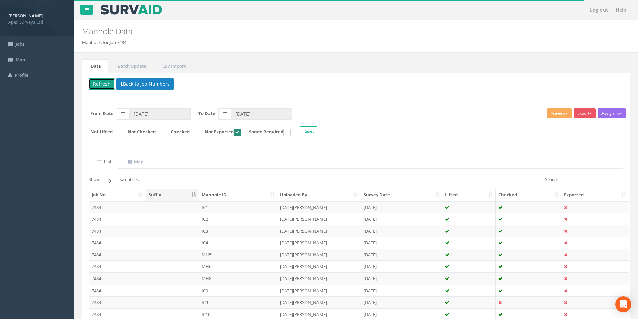
click at [98, 83] on button "Refresh" at bounding box center [102, 83] width 26 height 11
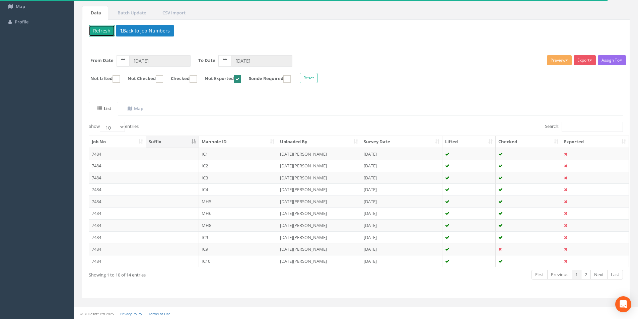
scroll to position [54, 0]
click at [123, 126] on select "10 25 50 100" at bounding box center [112, 126] width 25 height 10
select select "25"
click at [101, 121] on select "10 25 50 100" at bounding box center [112, 126] width 25 height 10
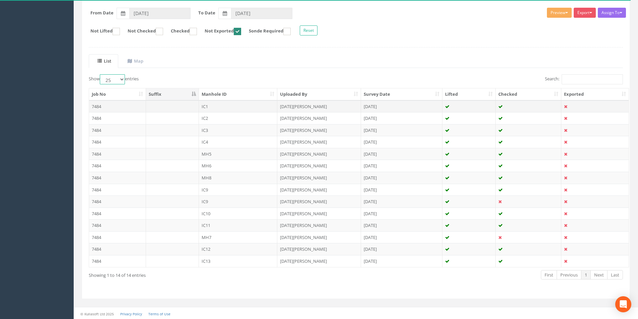
scroll to position [102, 0]
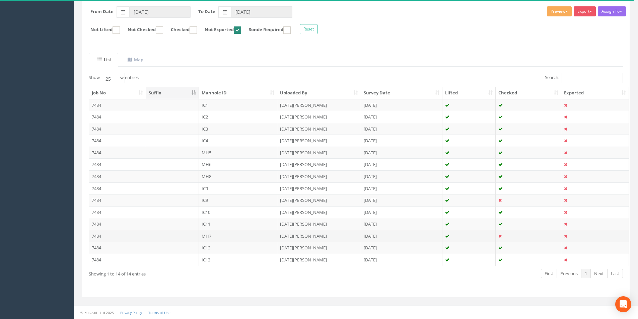
click at [217, 236] on td "MH7" at bounding box center [238, 236] width 79 height 12
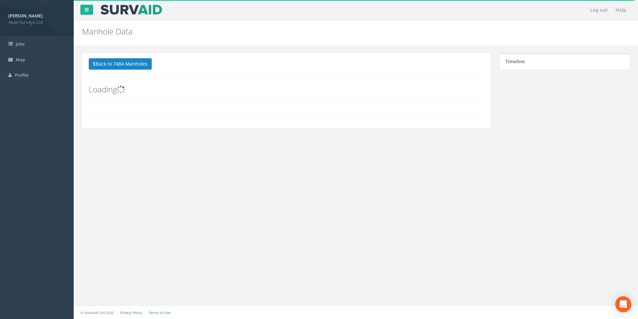
scroll to position [0, 0]
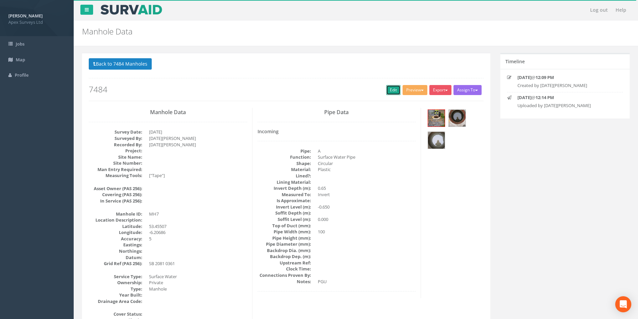
click at [390, 90] on link "Edit" at bounding box center [393, 90] width 14 height 10
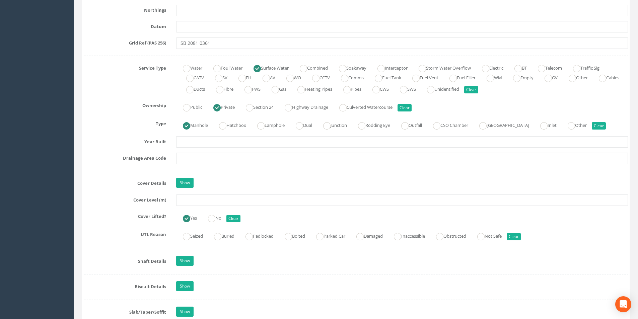
scroll to position [436, 0]
click at [207, 201] on input "text" at bounding box center [402, 199] width 452 height 11
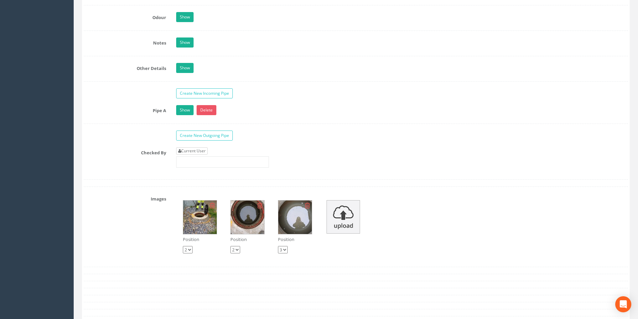
type input "20.19"
click at [194, 149] on link "Current User" at bounding box center [191, 150] width 31 height 7
type input "[PERSON_NAME]"
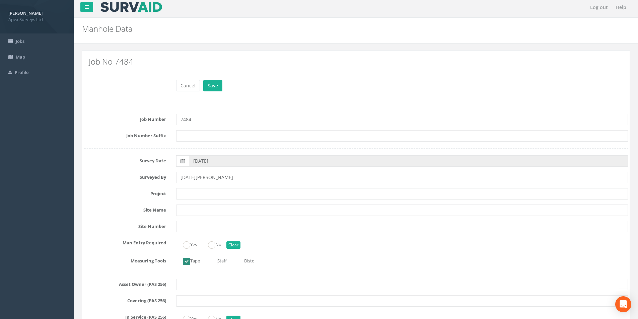
scroll to position [0, 0]
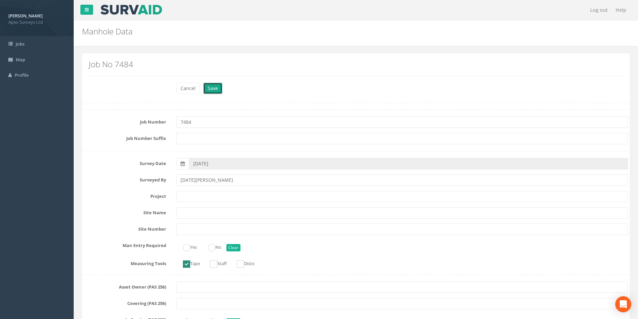
click at [218, 86] on button "Save" at bounding box center [212, 88] width 19 height 11
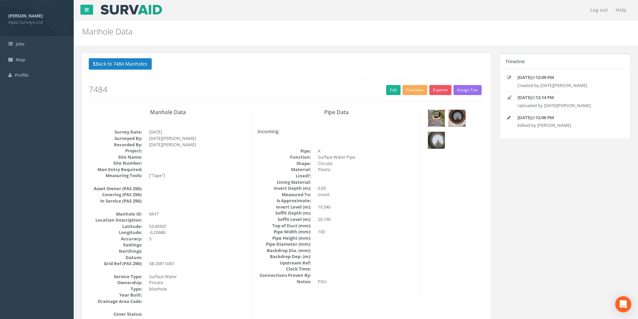
click at [439, 117] on img at bounding box center [436, 118] width 17 height 17
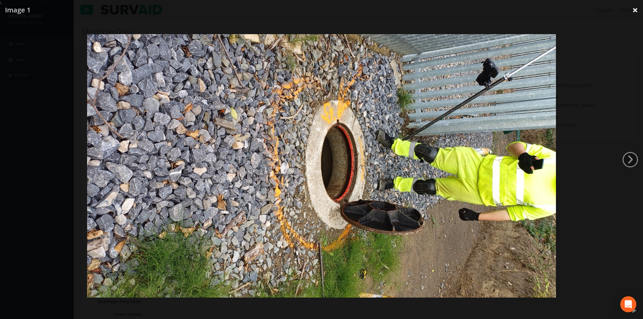
drag, startPoint x: 639, startPoint y: 8, endPoint x: 634, endPoint y: 11, distance: 5.4
click at [638, 8] on link "×" at bounding box center [636, 10] width 16 height 20
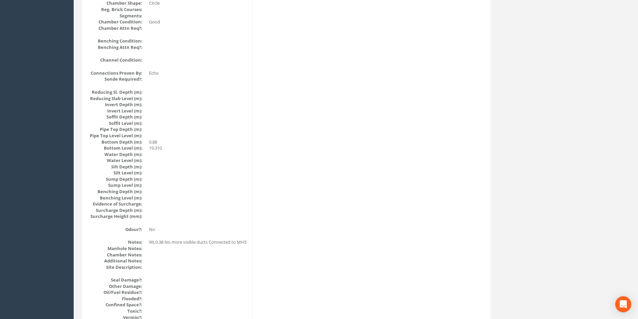
scroll to position [603, 0]
